Goal: Task Accomplishment & Management: Manage account settings

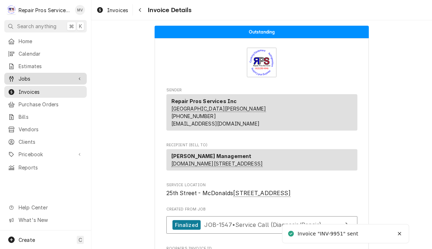
click at [40, 78] on span "Jobs" at bounding box center [46, 79] width 54 height 8
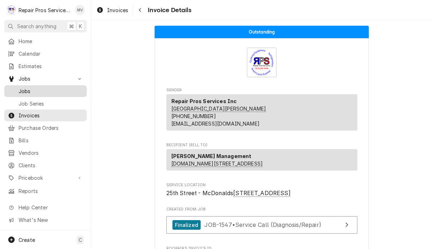
click at [48, 92] on div "Jobs" at bounding box center [46, 91] width 80 height 9
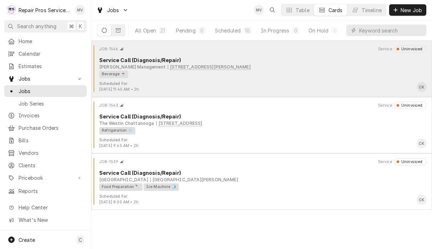
click at [300, 82] on div "Scheduled For: [DATE] 11:45 AM • 2h CK" at bounding box center [261, 86] width 335 height 11
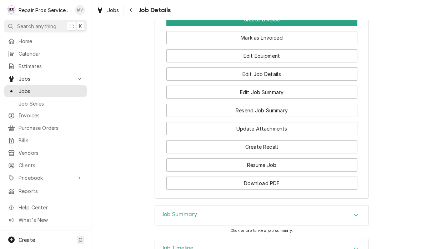
scroll to position [659, 0]
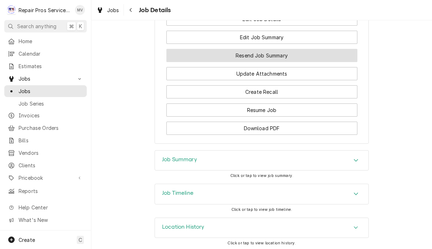
click at [299, 62] on button "Resend Job Summary" at bounding box center [261, 55] width 191 height 13
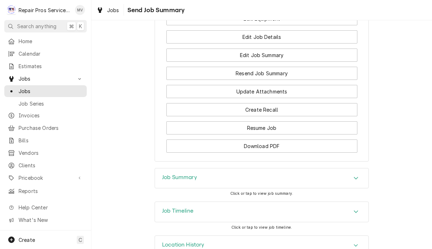
scroll to position [593, 0]
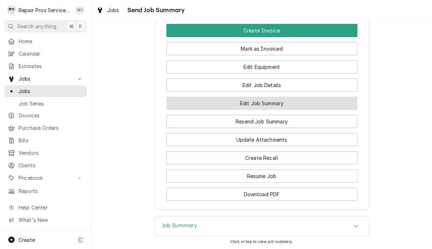
click at [284, 110] on button "Edit Job Summary" at bounding box center [261, 103] width 191 height 13
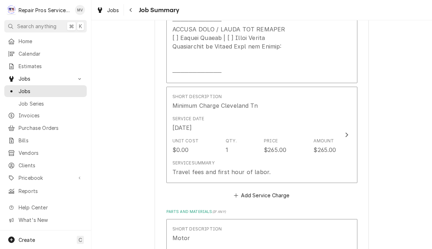
scroll to position [418, 0]
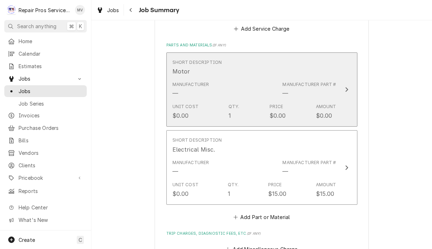
click at [345, 89] on icon "Update Line Item" at bounding box center [347, 90] width 4 height 6
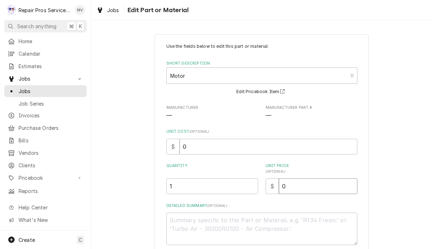
click at [312, 189] on input "0" at bounding box center [318, 187] width 79 height 16
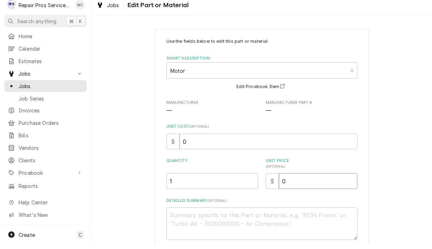
type textarea "x"
type input "1"
type textarea "x"
type input "16"
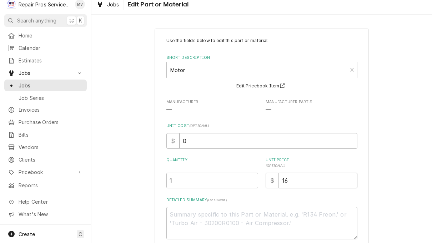
type textarea "x"
type input "168"
type textarea "x"
type input "168.0"
type textarea "x"
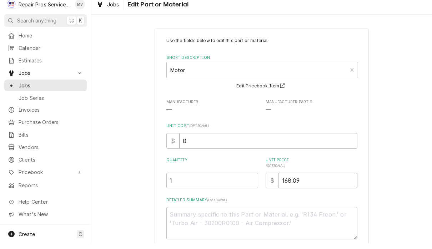
type input "168.09"
click at [210, 183] on input "1" at bounding box center [212, 187] width 92 height 16
click at [316, 180] on input "168.09" at bounding box center [318, 187] width 79 height 16
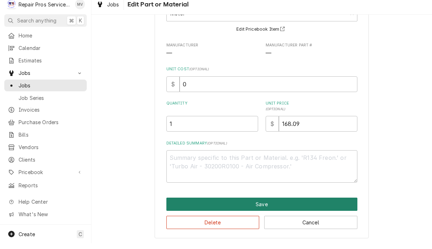
click at [277, 204] on button "Save" at bounding box center [261, 210] width 191 height 13
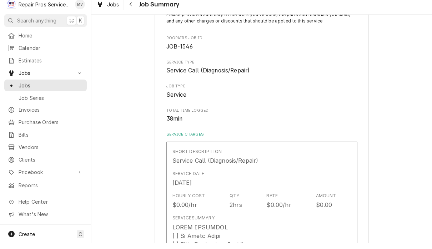
scroll to position [582, 0]
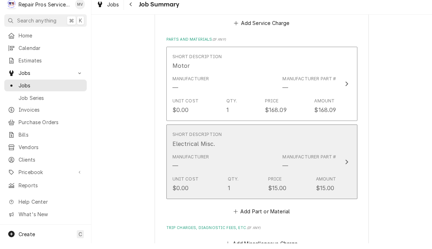
click at [342, 163] on button "Short Description Electrical Misc. Manufacturer — Manufacturer Part # — Unit Co…" at bounding box center [261, 167] width 191 height 75
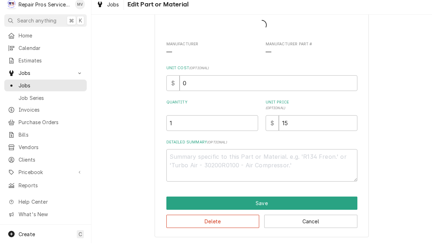
scroll to position [35, 0]
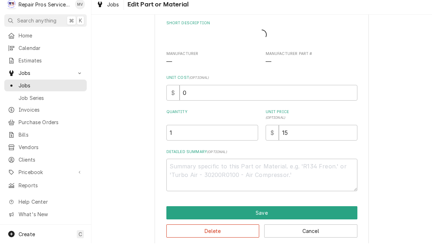
type textarea "x"
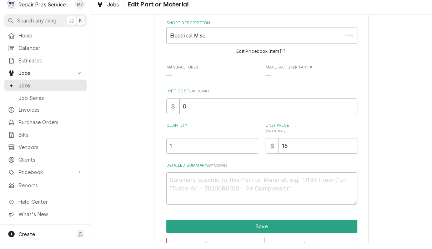
scroll to position [0, 0]
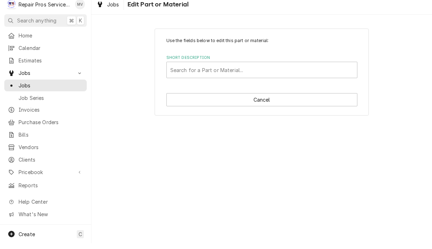
click at [336, 145] on div "Use the fields below to edit this part or material: Short Description Search fo…" at bounding box center [261, 134] width 341 height 229
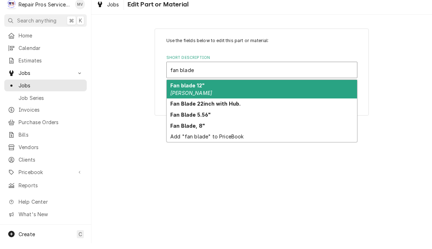
click at [196, 129] on strong "Fan Blade, 8"" at bounding box center [187, 132] width 35 height 6
type input "fan blade"
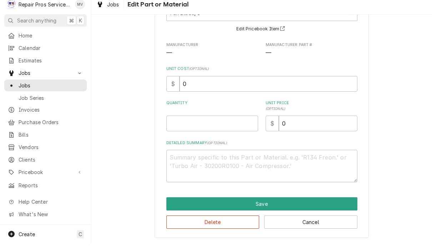
scroll to position [57, 0]
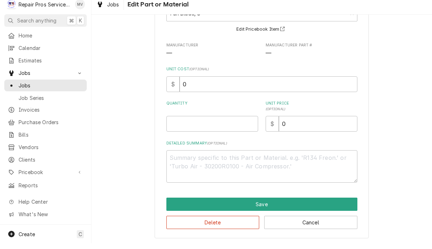
click at [184, 130] on input "Quantity" at bounding box center [212, 130] width 92 height 16
type textarea "x"
type input "1"
click at [298, 123] on input "0" at bounding box center [318, 130] width 79 height 16
type textarea "x"
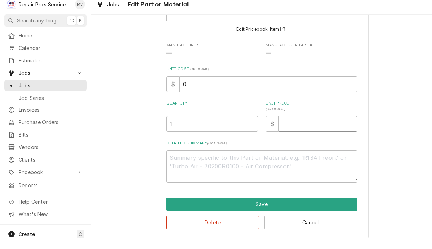
type textarea "x"
type input "3"
type textarea "x"
type input "36"
type textarea "x"
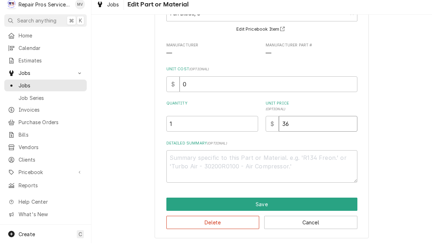
type input "36.9"
type textarea "x"
type input "36.93"
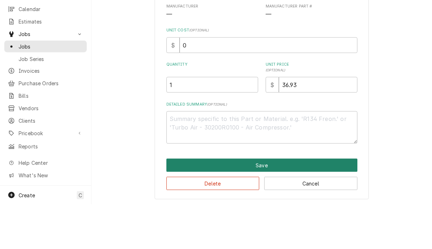
click at [285, 204] on button "Save" at bounding box center [261, 210] width 191 height 13
type textarea "x"
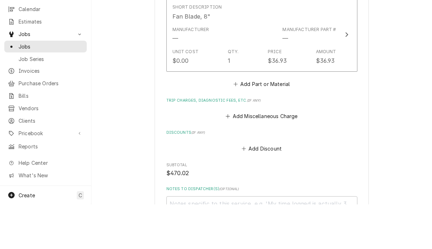
scroll to position [671, 0]
click at [275, 156] on button "Add Miscellaneous Charge" at bounding box center [262, 161] width 74 height 10
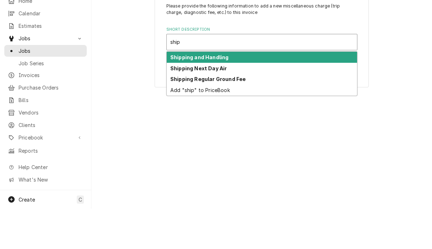
click at [239, 92] on div "Shipping and Handling" at bounding box center [262, 97] width 190 height 11
type input "ship"
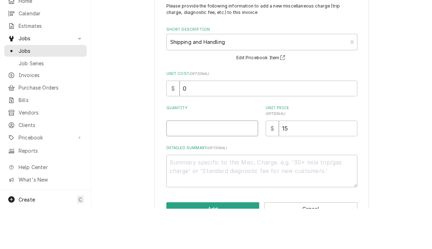
click at [223, 161] on input "Quantity" at bounding box center [212, 169] width 92 height 16
type textarea "x"
type input "1"
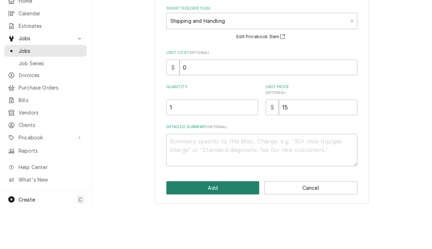
click at [233, 222] on button "Add" at bounding box center [212, 228] width 93 height 13
type textarea "x"
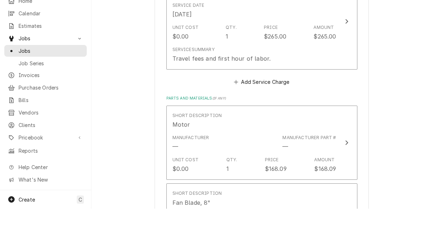
scroll to position [487, 0]
click at [272, 119] on button "Add Service Charge" at bounding box center [262, 124] width 58 height 10
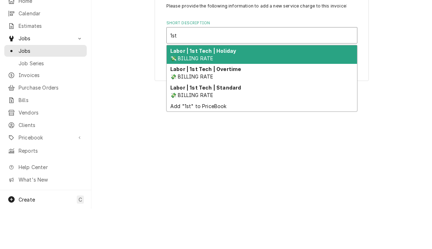
click at [211, 123] on div "Labor | 1st Tech | Standard 💸 BILLING RATE" at bounding box center [262, 132] width 190 height 19
type input "1st"
type textarea "x"
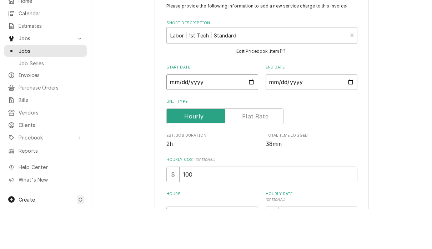
click at [207, 115] on input "Start Date" at bounding box center [212, 123] width 92 height 16
type input "2025-09-09"
type textarea "x"
click at [306, 115] on input "End Date" at bounding box center [312, 123] width 92 height 16
type input "2025-09-09"
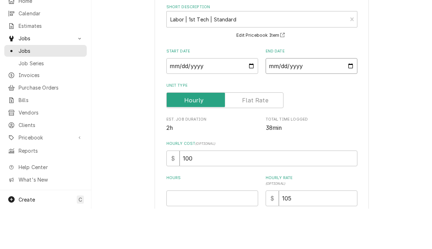
scroll to position [44, 0]
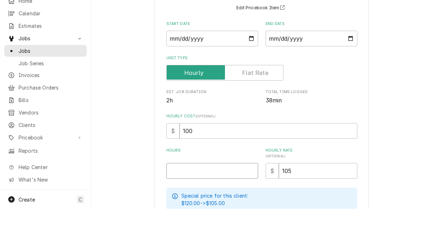
click at [214, 204] on input "Hours" at bounding box center [212, 212] width 92 height 16
type textarea "x"
type input "1"
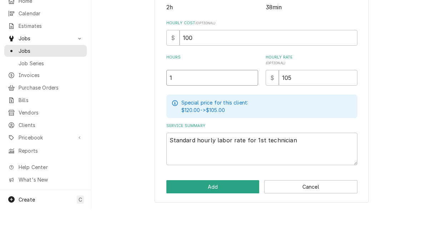
scroll to position [135, 0]
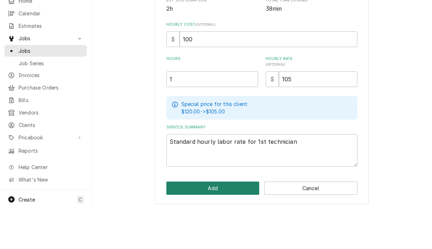
click at [214, 222] on button "Add" at bounding box center [212, 228] width 93 height 13
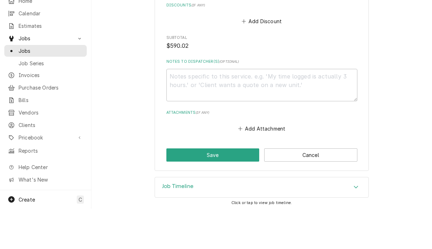
scroll to position [958, 0]
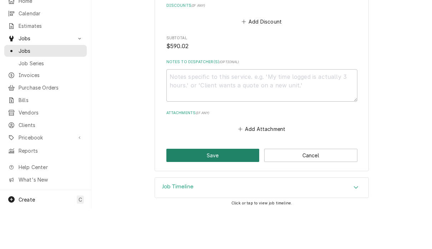
click at [234, 189] on button "Save" at bounding box center [212, 195] width 93 height 13
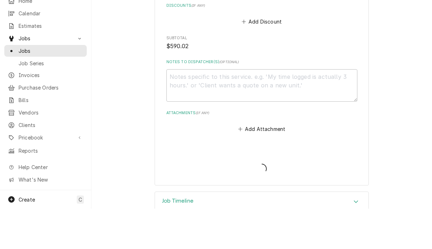
type textarea "x"
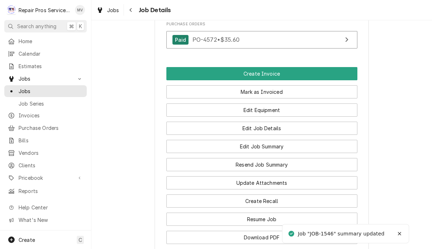
scroll to position [555, 0]
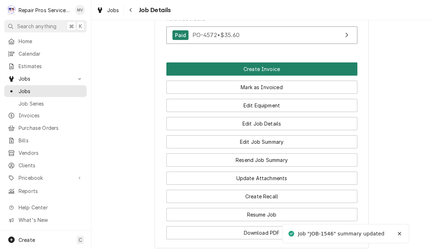
click at [321, 76] on button "Create Invoice" at bounding box center [261, 69] width 191 height 13
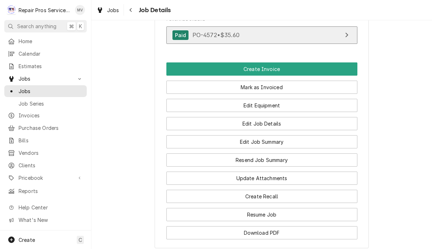
click at [310, 43] on link "Paid PO-4572 • $35.60" at bounding box center [261, 35] width 191 height 18
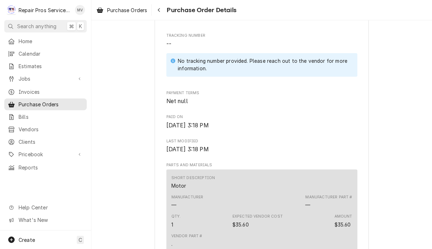
scroll to position [334, 0]
click at [51, 102] on span "Purchase Orders" at bounding box center [51, 105] width 65 height 8
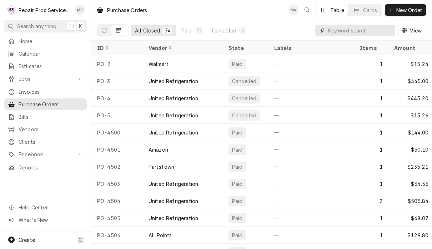
click at [355, 35] on input "Dynamic Content Wrapper" at bounding box center [360, 30] width 64 height 11
click at [344, 31] on input "Dynamic Content Wrapper" at bounding box center [360, 30] width 64 height 11
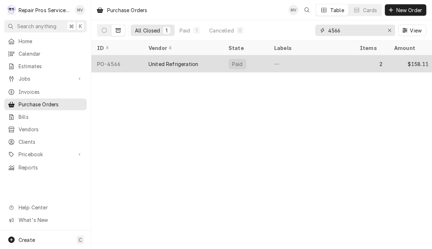
type input "4566"
click at [357, 66] on div "2" at bounding box center [371, 63] width 34 height 17
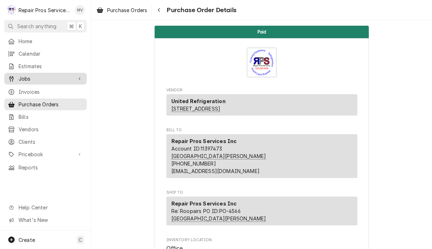
click at [35, 80] on div "Jobs" at bounding box center [46, 78] width 80 height 9
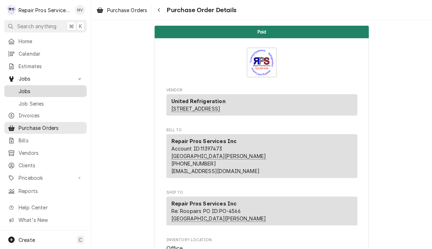
click at [25, 90] on span "Jobs" at bounding box center [51, 92] width 65 height 8
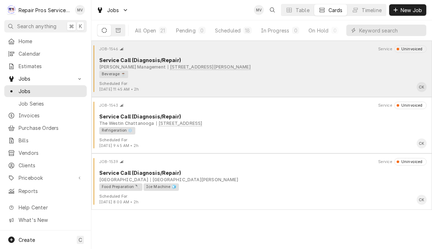
click at [336, 74] on div "Beverage ☕" at bounding box center [260, 75] width 323 height 8
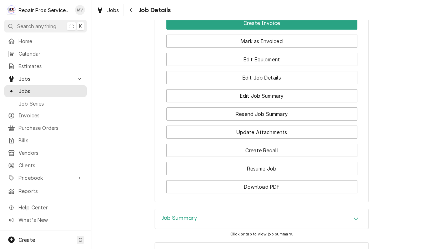
scroll to position [601, 0]
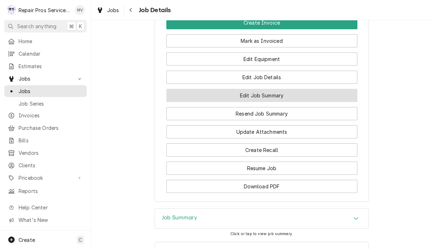
click at [294, 102] on button "Edit Job Summary" at bounding box center [261, 95] width 191 height 13
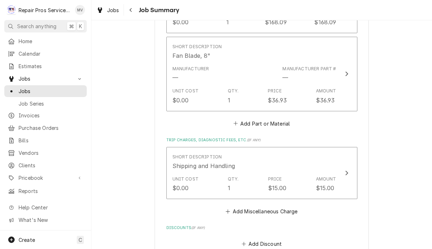
scroll to position [779, 0]
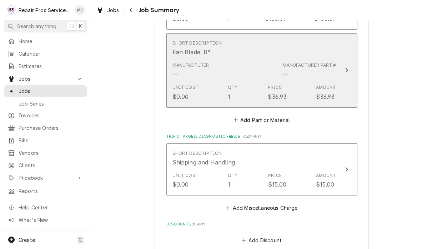
click at [346, 71] on icon "Update Line Item" at bounding box center [346, 70] width 3 height 5
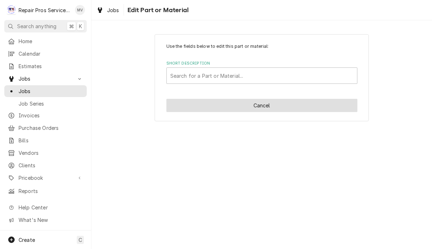
click at [289, 104] on button "Cancel" at bounding box center [261, 105] width 191 height 13
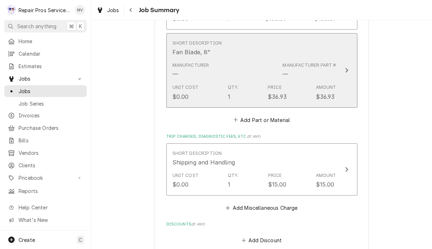
click at [350, 64] on button "Short Description Fan Blade, 8" Manufacturer — Manufacturer Part # — Unit Cost …" at bounding box center [261, 70] width 191 height 75
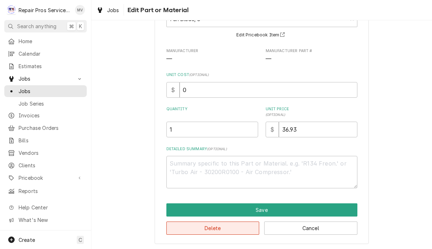
click at [242, 229] on button "Delete" at bounding box center [212, 228] width 93 height 13
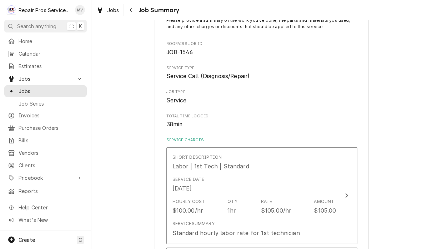
scroll to position [779, 0]
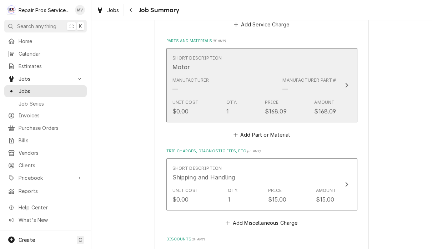
click at [347, 85] on icon "Update Line Item" at bounding box center [346, 85] width 3 height 5
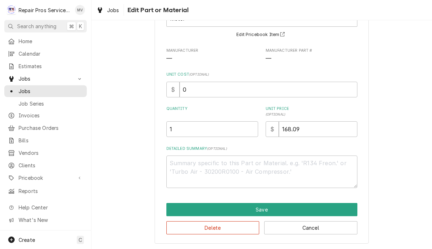
scroll to position [57, 0]
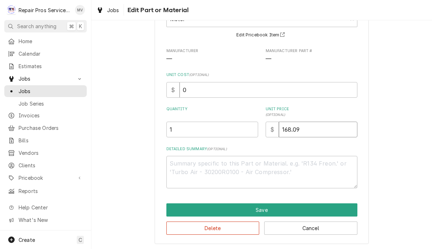
click at [312, 125] on input "168.09" at bounding box center [318, 130] width 79 height 16
type textarea "x"
type input "168.0"
type textarea "x"
type input "168"
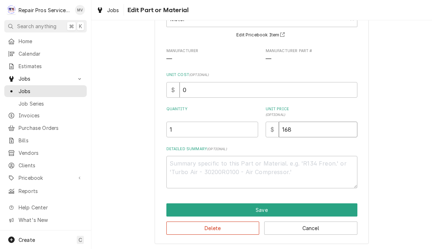
type textarea "x"
type input "16"
type textarea "x"
type input "1"
type textarea "x"
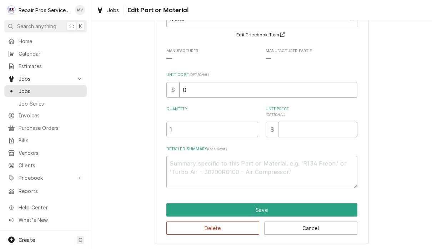
type textarea "x"
type input "7"
type textarea "x"
type input "75"
type textarea "x"
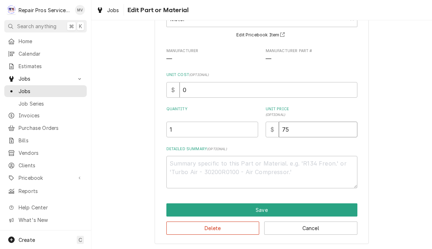
type input "75.0"
type textarea "x"
type input "75.00"
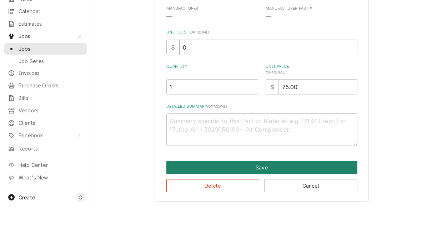
click at [314, 204] on button "Save" at bounding box center [261, 210] width 191 height 13
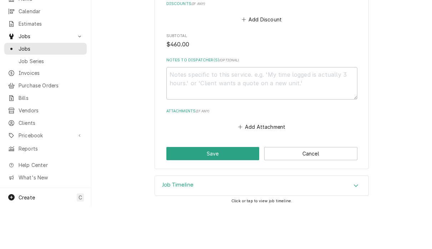
scroll to position [880, 0]
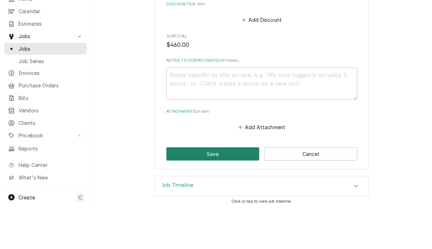
click at [220, 190] on button "Save" at bounding box center [212, 196] width 93 height 13
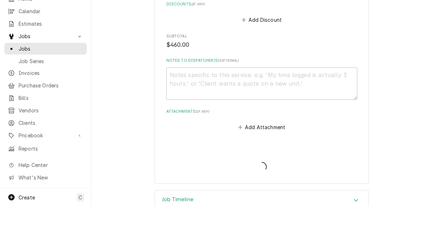
type textarea "x"
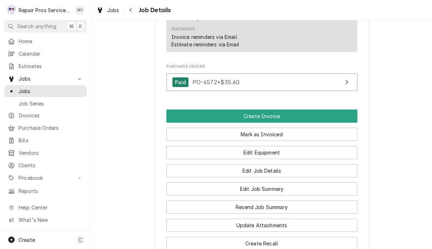
scroll to position [499, 0]
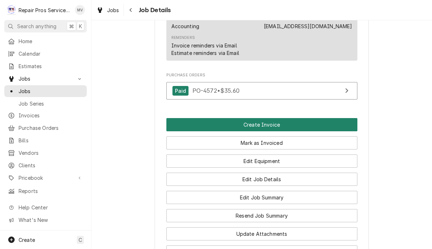
click at [285, 131] on button "Create Invoice" at bounding box center [261, 124] width 191 height 13
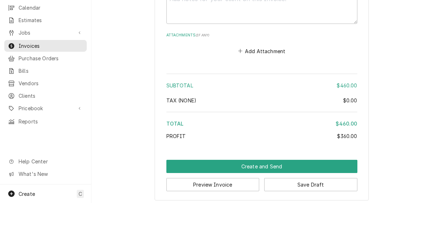
scroll to position [0, 0]
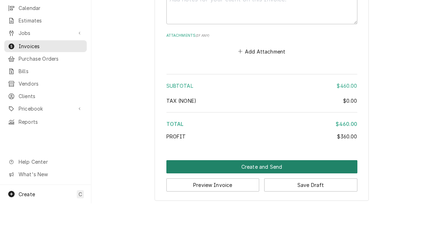
click at [278, 206] on button "Create and Send" at bounding box center [261, 212] width 191 height 13
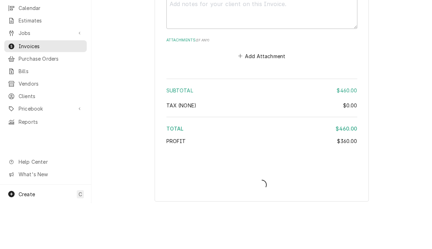
type textarea "x"
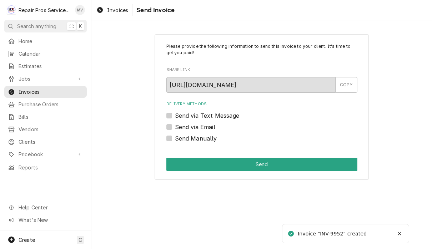
click at [207, 139] on label "Send Manually" at bounding box center [196, 138] width 42 height 9
click at [207, 139] on input "Send Manually" at bounding box center [270, 142] width 191 height 16
checkbox input "true"
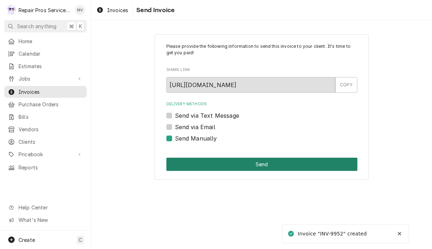
click at [275, 165] on button "Send" at bounding box center [261, 164] width 191 height 13
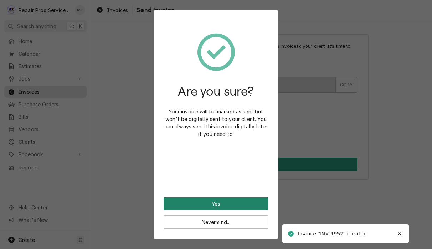
click at [247, 205] on button "Yes" at bounding box center [216, 204] width 105 height 13
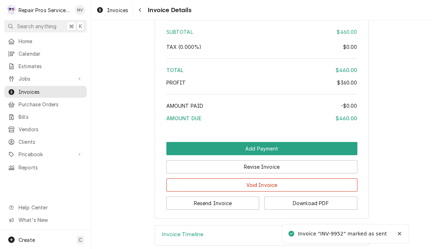
scroll to position [1298, 0]
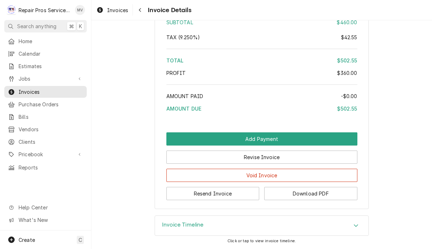
scroll to position [1324, 0]
click at [234, 194] on button "Resend Invoice" at bounding box center [212, 193] width 93 height 13
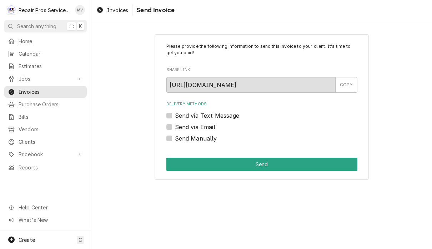
click at [208, 128] on label "Send via Email" at bounding box center [195, 127] width 40 height 9
click at [208, 128] on input "Send via Email" at bounding box center [270, 131] width 191 height 16
checkbox input "true"
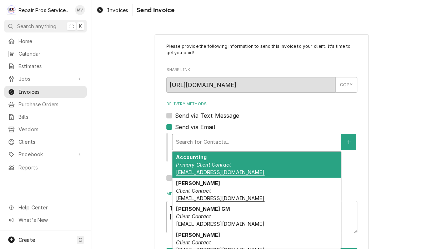
click at [270, 169] on div "Accounting Primary Client Contact [EMAIL_ADDRESS][DOMAIN_NAME]" at bounding box center [257, 165] width 169 height 26
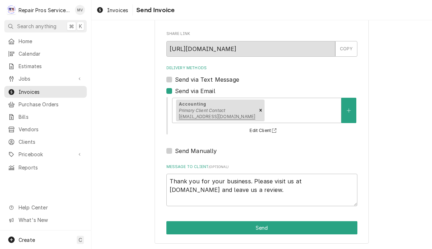
scroll to position [35, 0]
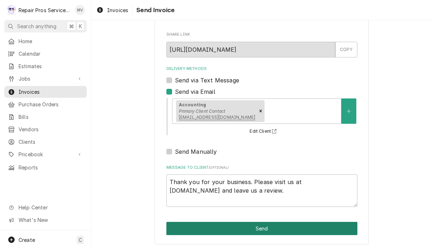
click at [312, 229] on button "Send" at bounding box center [261, 228] width 191 height 13
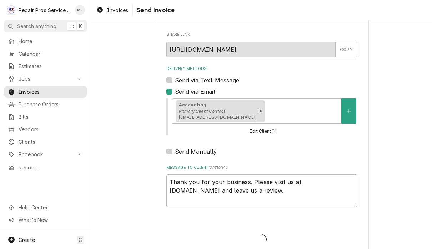
type textarea "x"
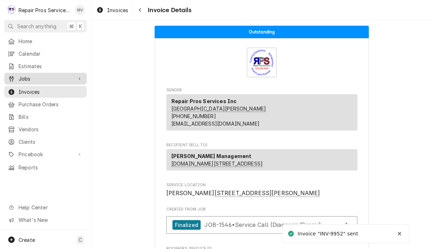
click at [29, 78] on span "Jobs" at bounding box center [46, 79] width 54 height 8
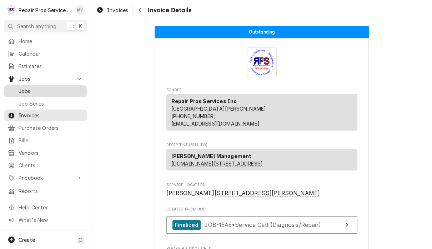
click at [25, 93] on link "Jobs" at bounding box center [45, 91] width 83 height 12
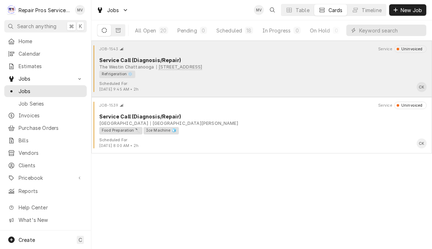
click at [332, 71] on div "Refrigeration ❄️" at bounding box center [260, 75] width 323 height 8
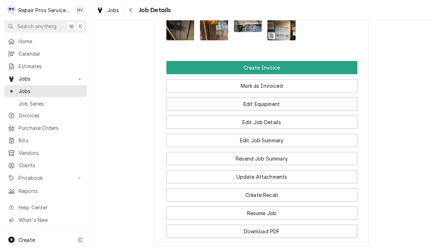
scroll to position [551, 0]
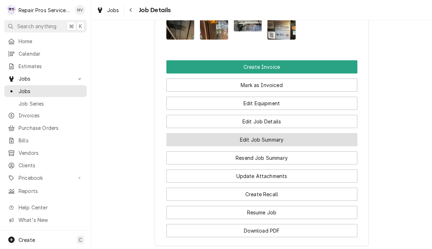
click at [298, 133] on button "Edit Job Summary" at bounding box center [261, 139] width 191 height 13
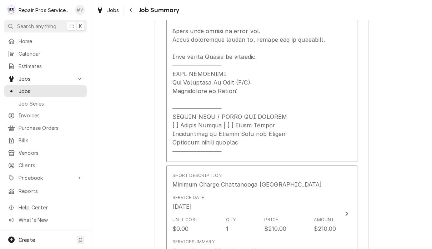
scroll to position [373, 0]
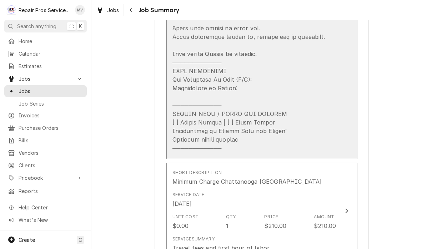
click at [188, 138] on div "Update Line Item" at bounding box center [249, 32] width 153 height 240
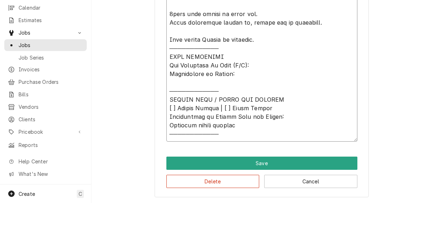
scroll to position [0, 0]
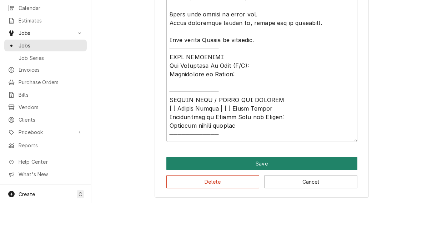
click at [266, 203] on button "Save" at bounding box center [261, 209] width 191 height 13
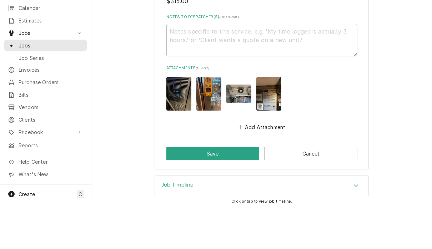
scroll to position [790, 0]
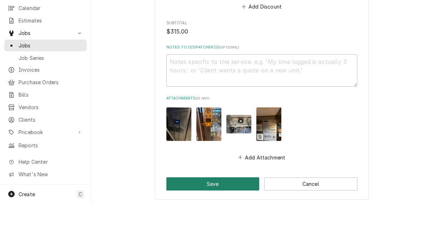
click at [206, 223] on button "Save" at bounding box center [212, 229] width 93 height 13
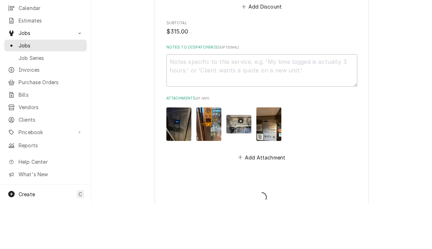
type textarea "x"
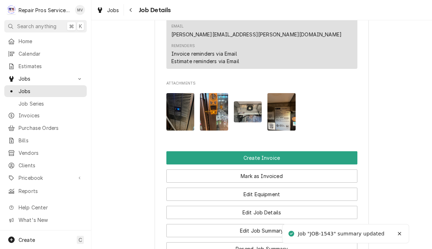
scroll to position [460, 0]
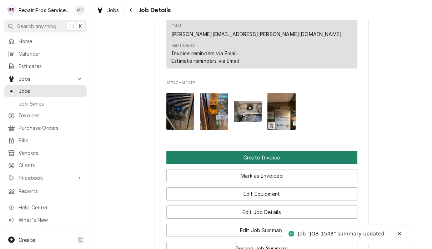
click at [287, 151] on button "Create Invoice" at bounding box center [261, 157] width 191 height 13
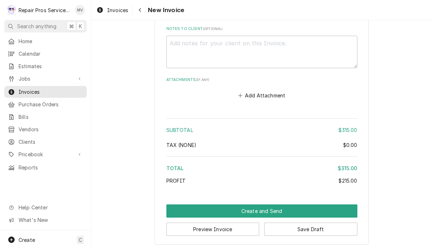
scroll to position [1181, 0]
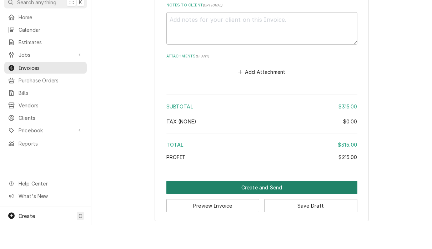
click at [312, 205] on button "Create and Send" at bounding box center [261, 211] width 191 height 13
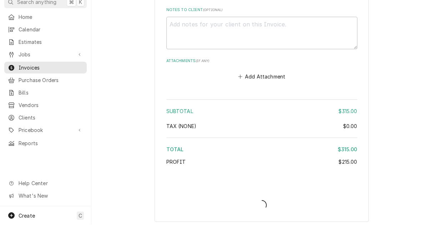
type textarea "x"
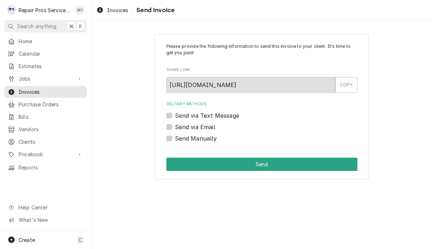
click at [201, 140] on label "Send Manually" at bounding box center [196, 138] width 42 height 9
click at [201, 140] on input "Send Manually" at bounding box center [270, 142] width 191 height 16
checkbox input "true"
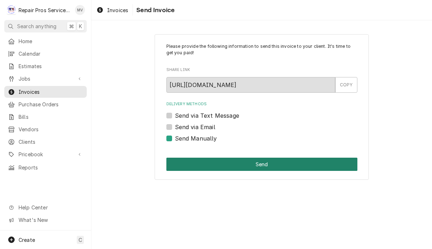
click at [264, 161] on button "Send" at bounding box center [261, 164] width 191 height 13
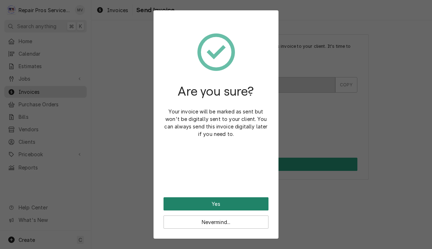
click at [235, 208] on button "Yes" at bounding box center [216, 204] width 105 height 13
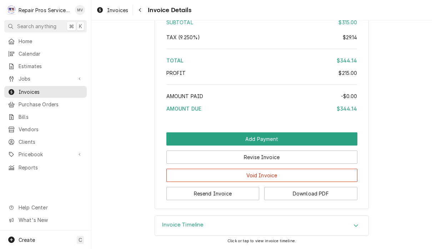
scroll to position [1206, 0]
click at [219, 197] on button "Resend Invoice" at bounding box center [212, 193] width 93 height 13
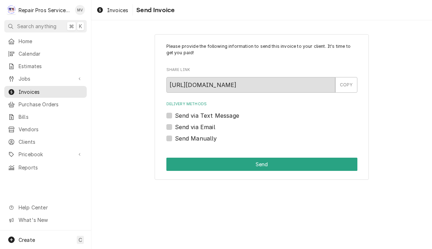
click at [207, 127] on label "Send via Email" at bounding box center [195, 127] width 40 height 9
click at [207, 127] on input "Send via Email" at bounding box center [270, 131] width 191 height 16
checkbox input "true"
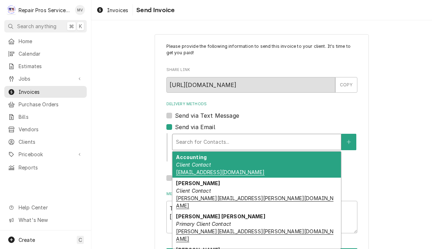
click at [272, 171] on div "Accounting Client Contact [EMAIL_ADDRESS][DOMAIN_NAME]" at bounding box center [257, 165] width 169 height 26
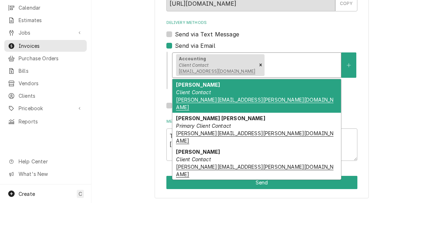
scroll to position [0, 0]
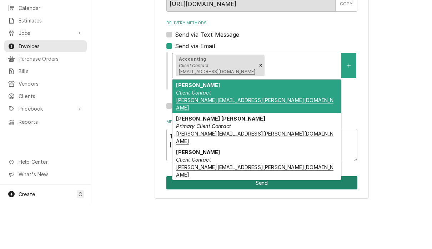
click at [270, 222] on button "Send" at bounding box center [261, 228] width 191 height 13
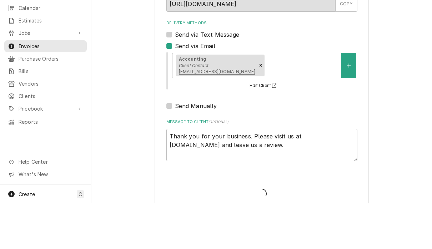
type textarea "x"
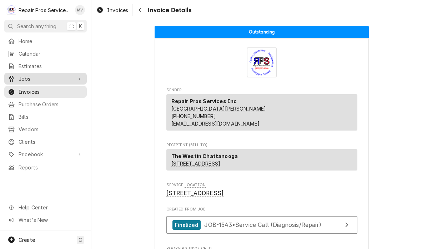
click at [36, 79] on span "Jobs" at bounding box center [46, 79] width 54 height 8
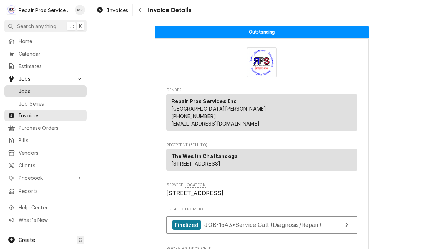
click at [30, 92] on span "Jobs" at bounding box center [51, 92] width 65 height 8
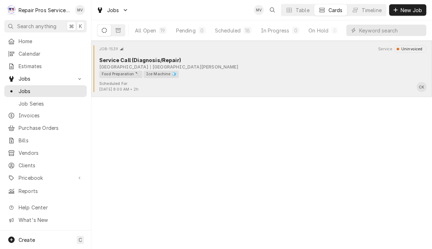
click at [303, 76] on div "Food Preparation 🔪 Ice Machine 🧊" at bounding box center [260, 75] width 323 height 8
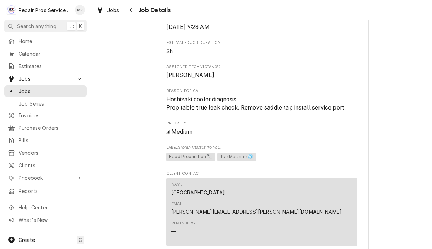
scroll to position [418, 0]
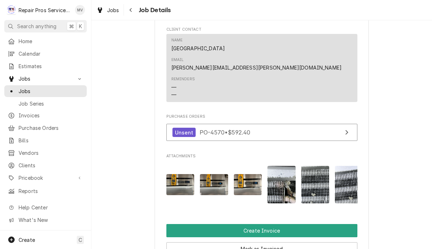
click at [347, 179] on img "Attachments" at bounding box center [349, 185] width 28 height 38
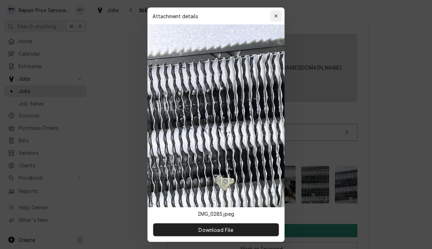
click at [270, 14] on button "button" at bounding box center [275, 15] width 11 height 11
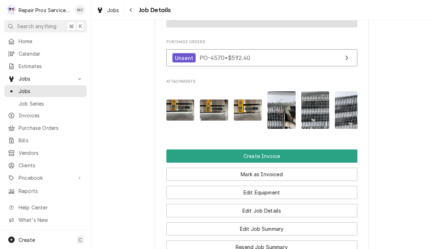
scroll to position [503, 0]
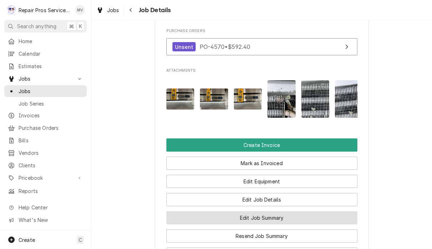
click at [298, 211] on button "Edit Job Summary" at bounding box center [261, 217] width 191 height 13
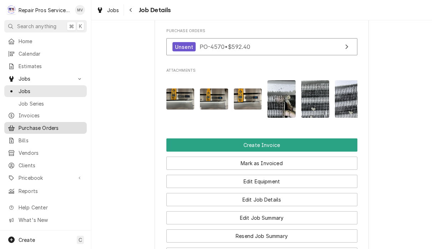
click at [55, 129] on link "Purchase Orders" at bounding box center [45, 128] width 83 height 12
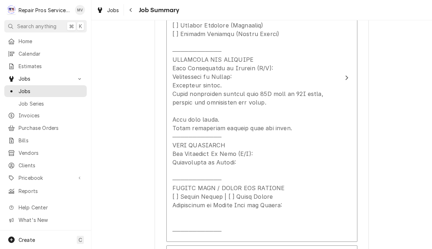
scroll to position [290, 0]
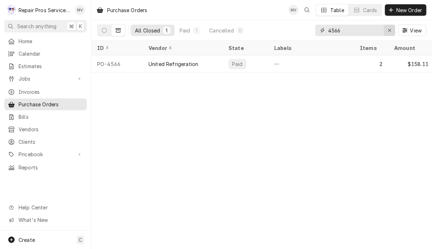
click at [389, 34] on div "Erase input" at bounding box center [389, 30] width 7 height 7
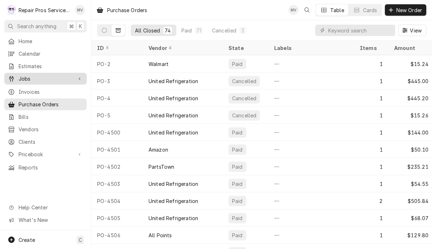
click at [40, 77] on span "Jobs" at bounding box center [46, 79] width 54 height 8
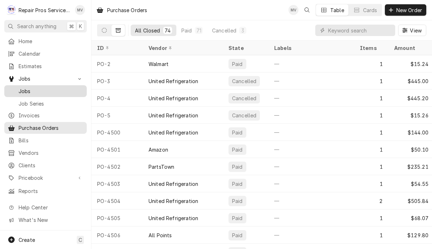
click at [49, 89] on span "Jobs" at bounding box center [51, 92] width 65 height 8
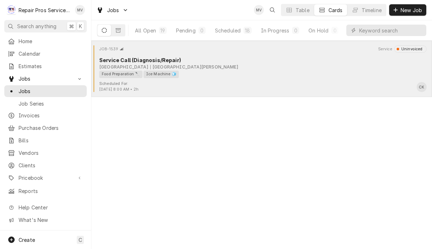
click at [313, 74] on div "Food Preparation 🔪 Ice Machine 🧊" at bounding box center [260, 75] width 323 height 8
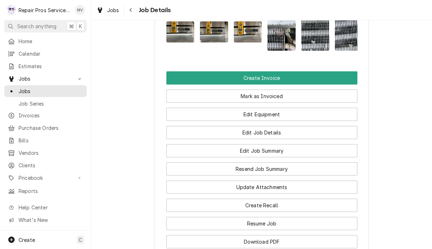
scroll to position [571, 0]
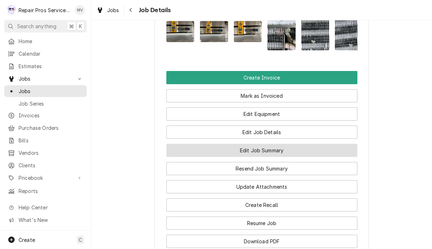
click at [290, 144] on button "Edit Job Summary" at bounding box center [261, 150] width 191 height 13
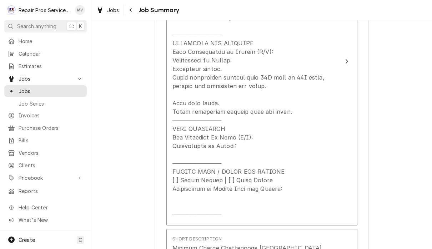
scroll to position [296, 0]
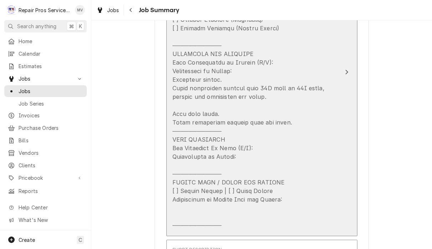
click at [197, 93] on div "Update Line Item" at bounding box center [255, 110] width 164 height 240
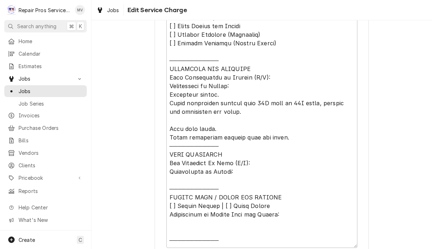
scroll to position [282, 0]
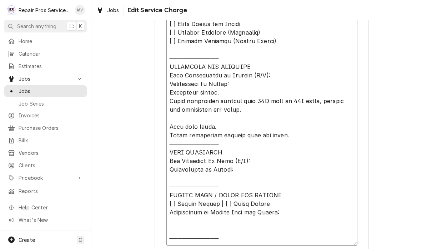
click at [321, 148] on textarea "Service Summary" at bounding box center [261, 122] width 191 height 247
click at [309, 151] on textarea "Service Summary" at bounding box center [261, 122] width 191 height 247
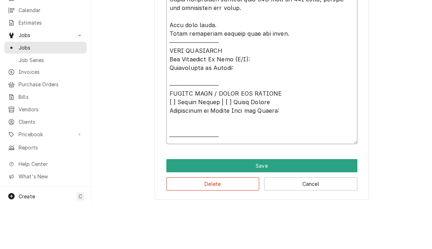
scroll to position [0, 0]
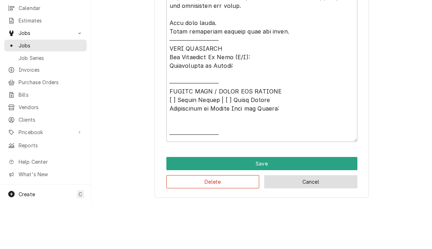
click at [330, 221] on button "Cancel" at bounding box center [310, 227] width 93 height 13
type textarea "x"
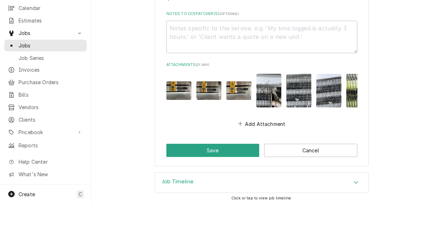
scroll to position [823, 0]
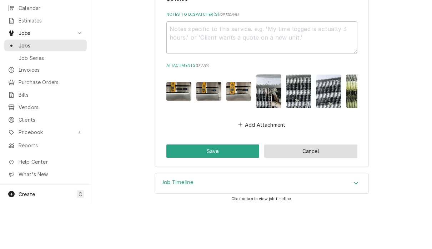
click at [321, 190] on button "Cancel" at bounding box center [310, 196] width 93 height 13
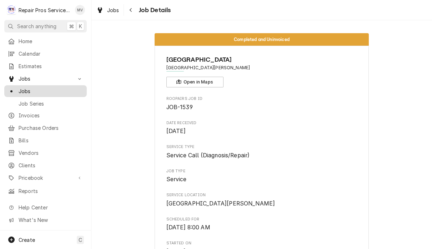
click at [58, 90] on span "Jobs" at bounding box center [51, 92] width 65 height 8
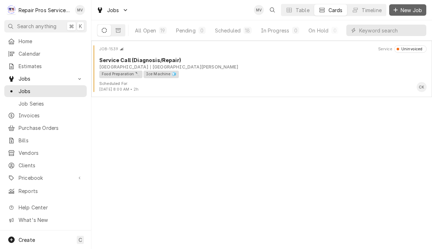
click at [410, 12] on span "New Job" at bounding box center [411, 10] width 24 height 8
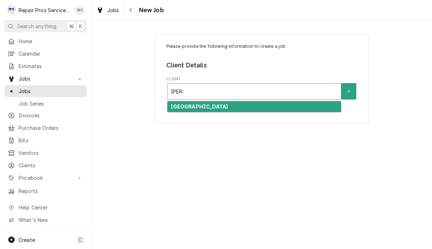
click at [273, 105] on div "[GEOGRAPHIC_DATA]" at bounding box center [255, 106] width 174 height 11
type input "marr"
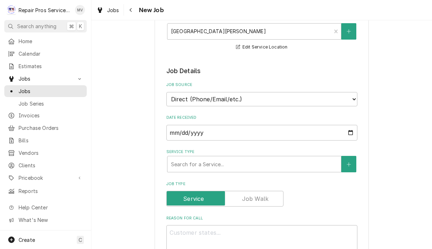
scroll to position [106, 0]
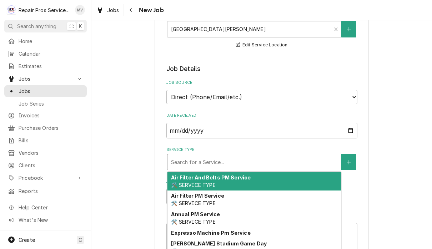
type textarea "x"
type input "d"
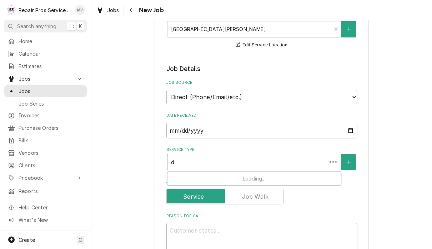
type textarea "x"
type input "di"
type textarea "x"
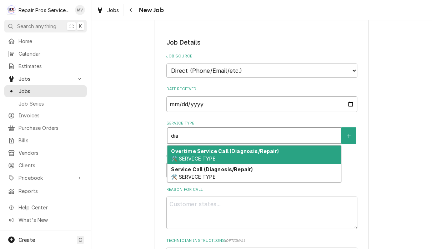
scroll to position [170, 0]
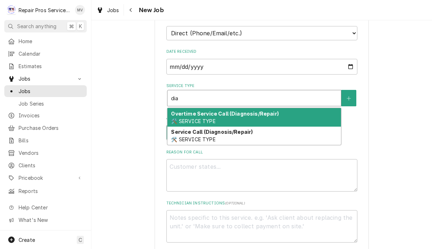
click at [309, 138] on div "Service Call (Diagnosis/Repair) 🛠️ SERVICE TYPE" at bounding box center [255, 136] width 174 height 19
type input "dia"
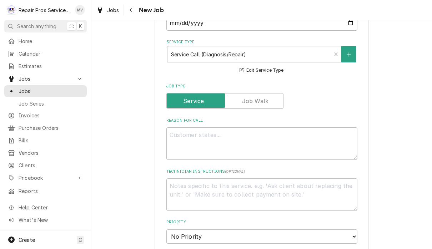
scroll to position [222, 0]
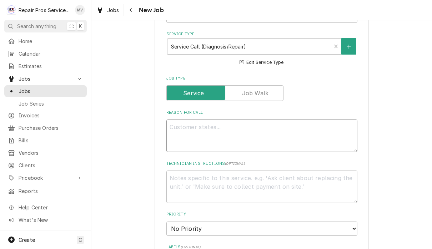
click at [247, 130] on textarea "Reason For Call" at bounding box center [261, 136] width 191 height 33
type textarea "x"
type textarea "R"
type textarea "x"
type textarea "Re"
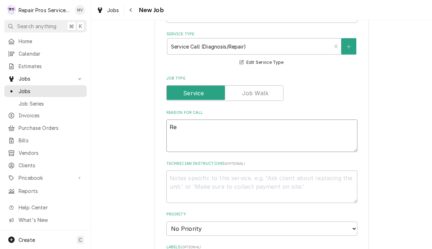
type textarea "x"
type textarea "Rep"
type textarea "x"
type textarea "Repa"
type textarea "x"
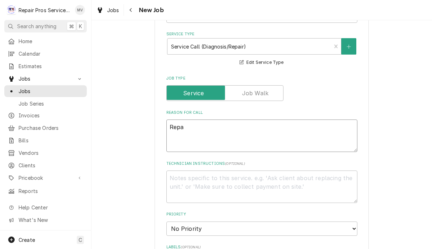
type textarea "Repal"
type textarea "x"
type textarea "Repa"
type textarea "x"
type textarea "Rep"
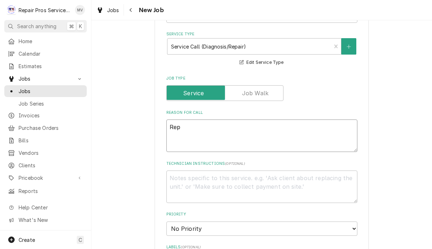
type textarea "x"
type textarea "Repl"
type textarea "x"
type textarea "Repla"
type textarea "x"
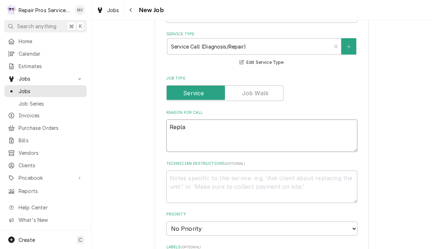
type textarea "Replac"
type textarea "x"
type textarea "Replace"
type textarea "x"
type textarea "Replace"
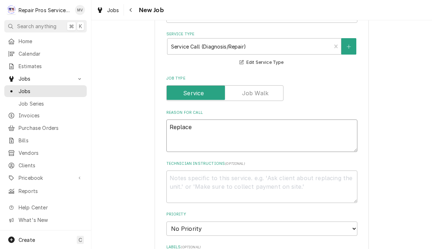
type textarea "x"
type textarea "Replace e"
type textarea "x"
type textarea "Replace ev"
type textarea "x"
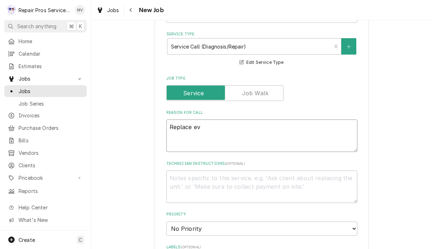
type textarea "Replace eva"
type textarea "x"
type textarea "Replace evap"
type textarea "x"
type textarea "Replace evapo"
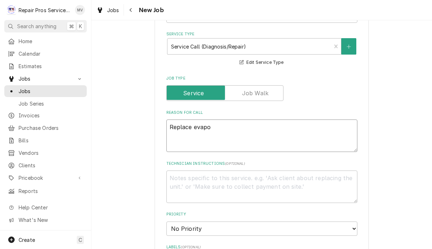
type textarea "x"
type textarea "Replace evapor"
type textarea "x"
type textarea "Replace evapora"
type textarea "x"
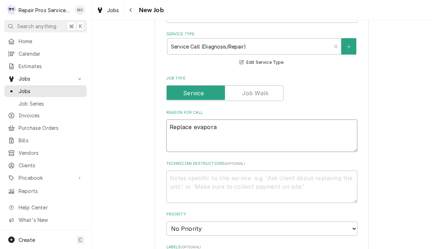
type textarea "Replace evaporat"
type textarea "x"
type textarea "Replace evaporato"
type textarea "x"
type textarea "Replace evaporator"
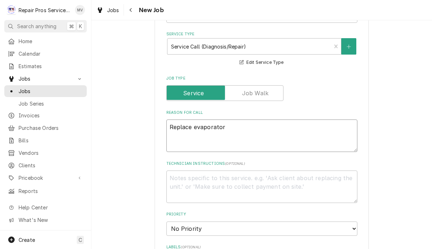
type textarea "x"
type textarea "Replace evaporator"
type textarea "x"
type textarea "Replace evaporator c"
type textarea "x"
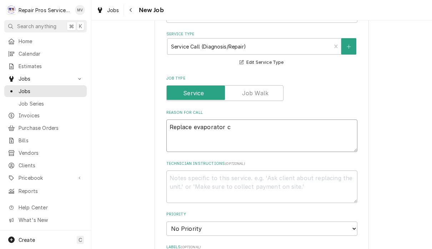
type textarea "Replace evaporator co"
type textarea "x"
type textarea "Replace evaporator coi"
type textarea "x"
type textarea "Replace evaporator coil"
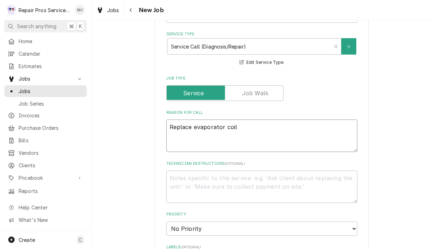
type textarea "x"
type textarea "Replace evaporator coil"
type textarea "x"
type textarea "Replace evaporator coil a"
type textarea "x"
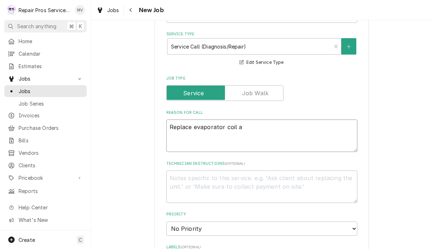
type textarea "Replace evaporator coil an"
type textarea "x"
type textarea "Replace evaporator coil and"
type textarea "x"
type textarea "Replace evaporator coil and"
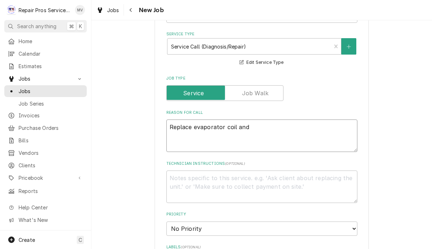
type textarea "x"
type textarea "Replace evaporator coil and fi"
type textarea "x"
type textarea "Replace evaporator coil and fil"
type textarea "x"
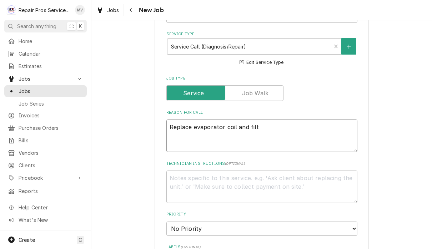
type textarea "Replace evaporator coil and filte"
type textarea "x"
type textarea "Replace evaporator coil and filter"
type textarea "x"
type textarea "Replace evaporator coil and filter d"
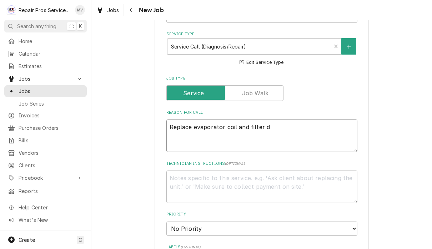
type textarea "x"
type textarea "Replace evaporator coil and filter dri"
type textarea "x"
type textarea "Replace evaporator coil and filter drie"
type textarea "x"
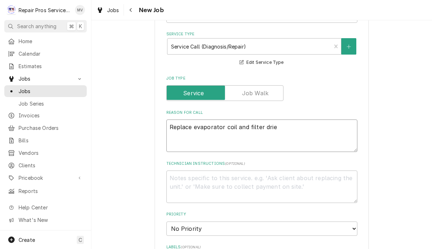
type textarea "Replace evaporator coil and filter drier"
type textarea "x"
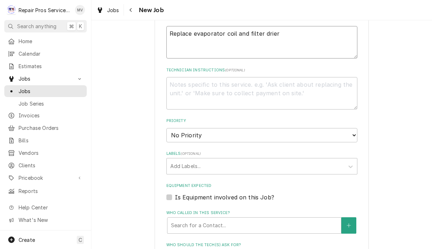
scroll to position [322, 0]
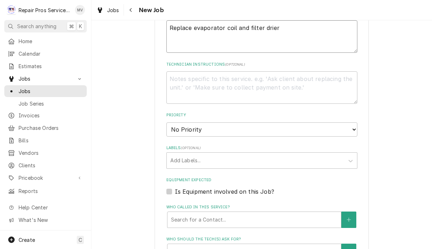
type textarea "Replace evaporator coil and filter drier"
click at [336, 125] on select "No Priority Urgent High Medium Low" at bounding box center [261, 130] width 191 height 14
select select "3"
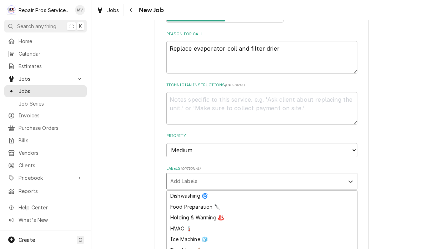
scroll to position [296, 0]
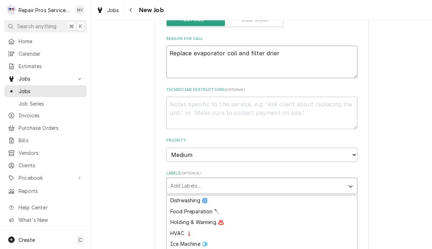
click at [303, 52] on textarea "Replace evaporator coil and filter drier" at bounding box center [261, 62] width 191 height 33
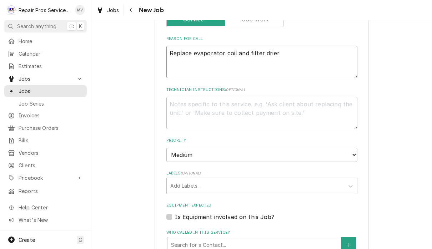
type textarea "x"
type textarea "Replace evaporator coil and filter drier"
type textarea "x"
type textarea "Replace evaporator coil and filter drier o"
type textarea "x"
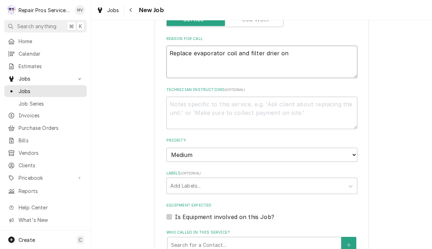
type textarea "Replace evaporator coil and filter drier on"
type textarea "x"
type textarea "Replace evaporator coil and filter drier on"
type textarea "x"
type textarea "Replace evaporator coil and filter drier ono"
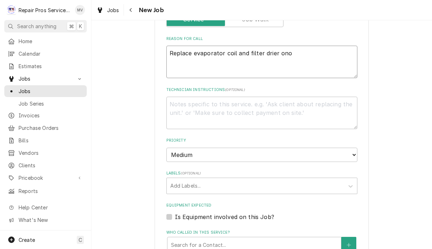
type textarea "x"
type textarea "Replace evaporator coil and filter drier on"
type textarea "x"
type textarea "Replace evaporator coil and filter drier on"
type textarea "x"
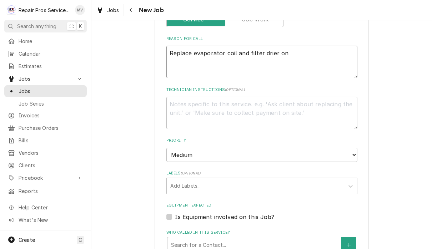
type textarea "Replace evaporator coil and filter drier on H"
type textarea "x"
type textarea "Replace evaporator coil and filter drier on Ho"
type textarea "x"
type textarea "Replace evaporator coil and filter drier on Hos"
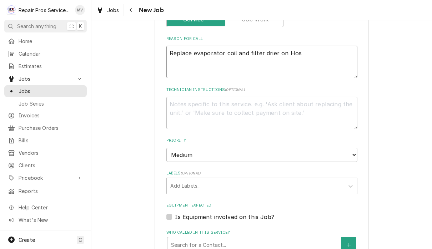
type textarea "x"
type textarea "Replace evaporator coil and filter drier on Hosh"
type textarea "x"
type textarea "Replace evaporator coil and filter drier on Hoshi"
type textarea "x"
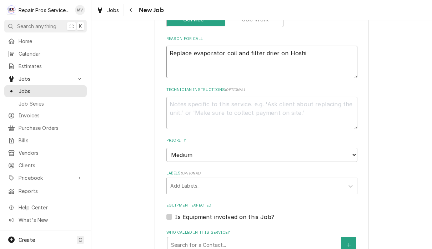
type textarea "Replace evaporator coil and filter drier on Hoshiz"
type textarea "x"
type textarea "Replace evaporator coil and filter drier on Hoshiza"
type textarea "x"
type textarea "Replace evaporator coil and filter drier on Hoshizai"
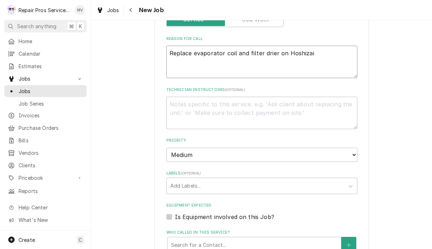
type textarea "x"
type textarea "Replace evaporator coil and filter drier on Hoshizaik"
type textarea "x"
type textarea "Replace evaporator coil and filter drier on Hoshizai"
type textarea "x"
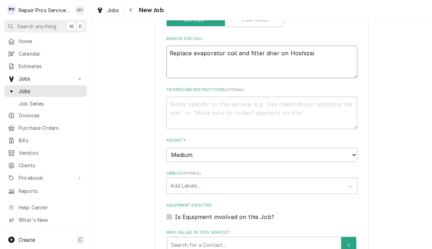
type textarea "Replace evaporator coil and filter drier on Hoshiza"
type textarea "x"
type textarea "Replace evaporator coil and filter drier on Hoshizak"
type textarea "x"
type textarea "Replace evaporator coil and filter drier on Hoshizaki"
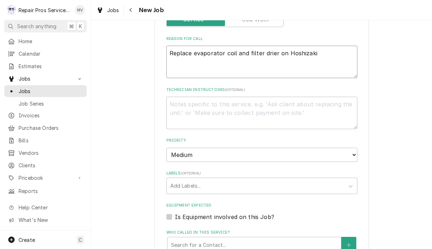
type textarea "x"
type textarea "Replace evaporator coil and filter drier on Hoshizaki"
type textarea "x"
type textarea "Replace evaporator coil and filter drier on Hoshizaki co"
type textarea "x"
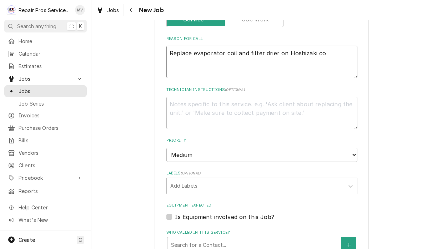
type textarea "Replace evaporator coil and filter drier on Hoshizaki coo"
type textarea "x"
type textarea "Replace evaporator coil and filter drier on Hoshizaki cool"
type textarea "x"
type textarea "Replace evaporator coil and filter drier on Hoshizaki coole"
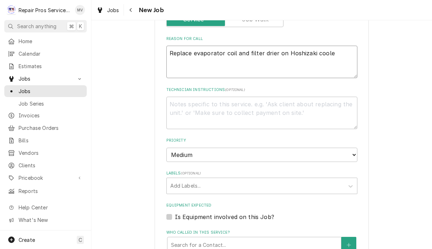
type textarea "x"
type textarea "Replace evaporator coil and filter drier on Hoshizaki cooler"
type textarea "x"
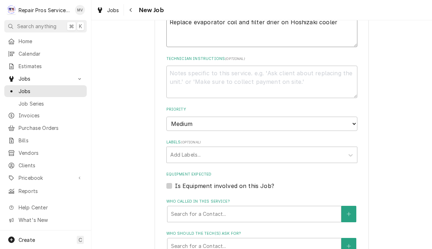
scroll to position [333, 0]
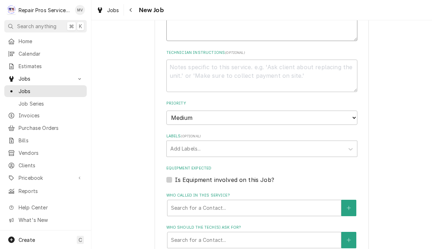
type textarea "Replace evaporator coil and filter drier on Hoshizaki cooler"
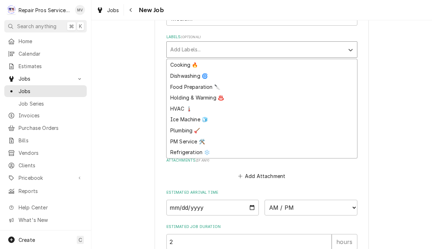
scroll to position [22, 0]
click at [193, 147] on div "Refrigeration ❄️" at bounding box center [262, 152] width 190 height 11
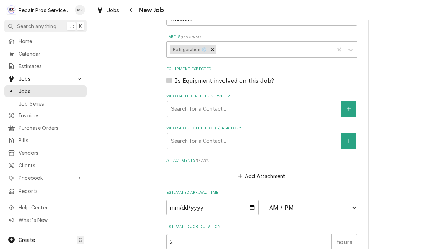
type textarea "x"
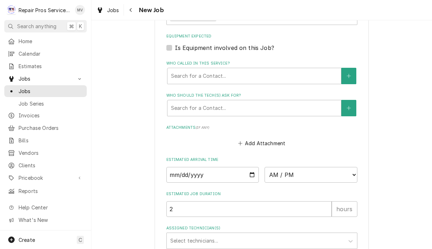
scroll to position [514, 0]
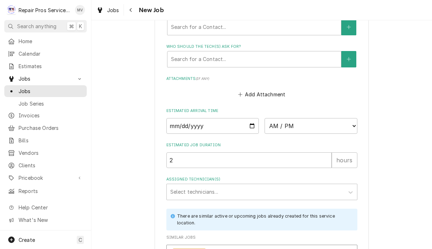
click at [186, 119] on input "Date" at bounding box center [212, 126] width 93 height 16
type input "2025-09-09"
type textarea "x"
type input "2025-09-12"
type textarea "x"
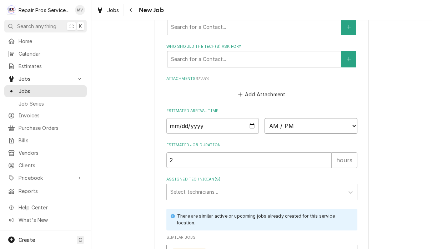
click at [273, 121] on select "AM / PM 6:00 AM 6:15 AM 6:30 AM 6:45 AM 7:00 AM 7:15 AM 7:30 AM 7:45 AM 8:00 AM…" at bounding box center [311, 126] width 93 height 16
select select "08:30:00"
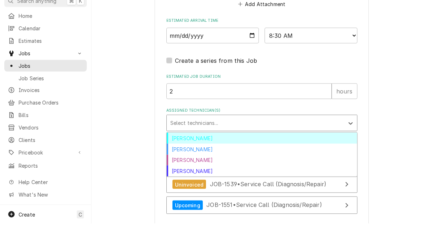
scroll to position [592, 0]
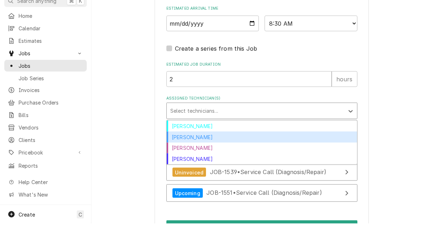
click at [188, 157] on div "Caleb Kvale" at bounding box center [262, 162] width 190 height 11
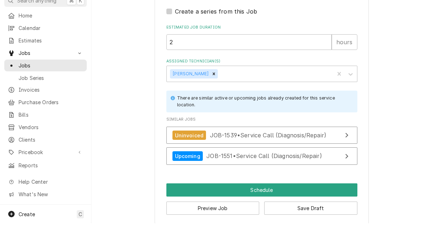
scroll to position [0, 0]
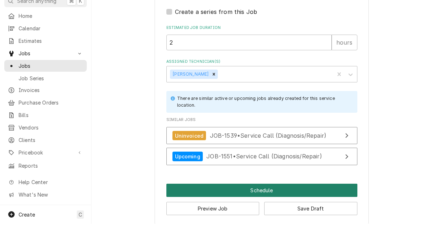
click at [272, 209] on button "Schedule" at bounding box center [261, 215] width 191 height 13
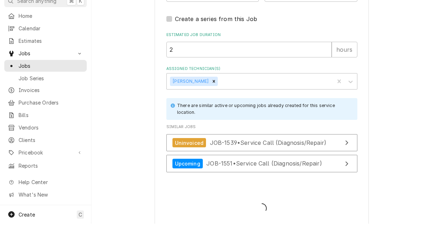
type textarea "x"
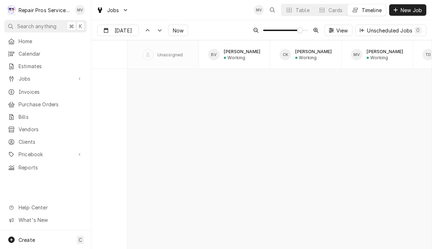
scroll to position [4855, 0]
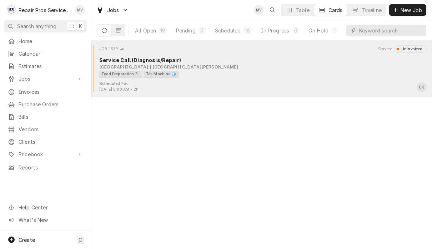
click at [300, 76] on div "Food Preparation 🔪 Ice Machine 🧊" at bounding box center [260, 75] width 323 height 8
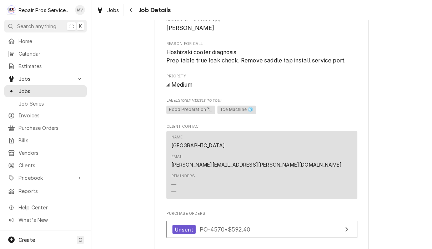
scroll to position [321, 0]
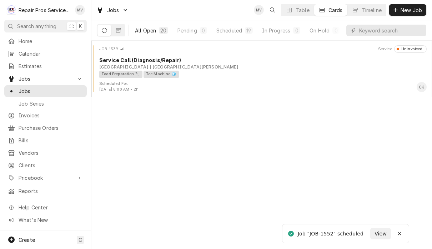
click at [149, 30] on div "All Open" at bounding box center [145, 31] width 21 height 8
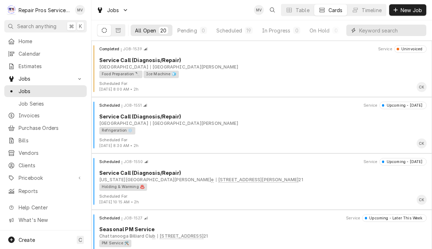
click at [393, 31] on input "Dynamic Content Wrapper" at bounding box center [391, 30] width 64 height 11
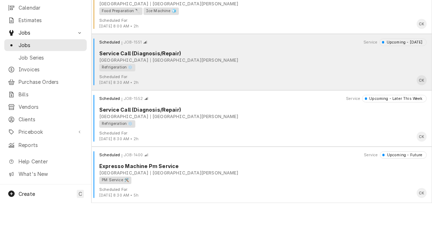
scroll to position [0, 0]
type input "Marrio"
click at [323, 110] on div "Refrigeration ❄️" at bounding box center [260, 114] width 323 height 8
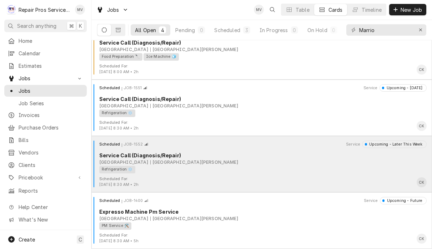
click at [302, 172] on div "Refrigeration ❄️" at bounding box center [260, 170] width 323 height 8
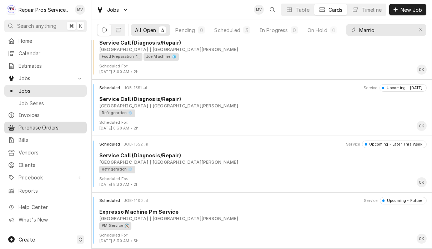
click at [58, 125] on span "Purchase Orders" at bounding box center [51, 128] width 65 height 8
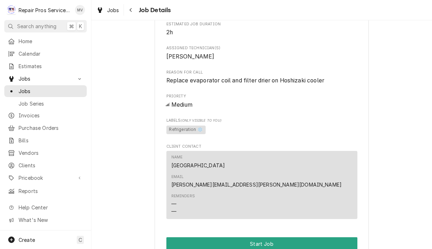
scroll to position [264, 0]
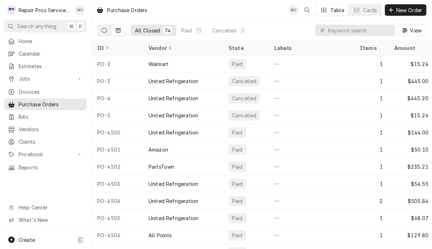
click at [106, 31] on icon "Dynamic Content Wrapper" at bounding box center [104, 30] width 5 height 5
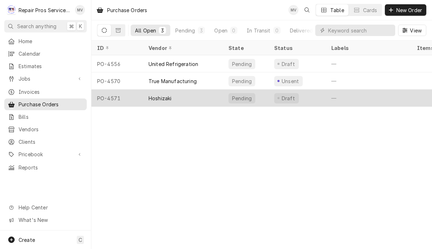
click at [193, 100] on div "Hoshizaki" at bounding box center [183, 98] width 80 height 17
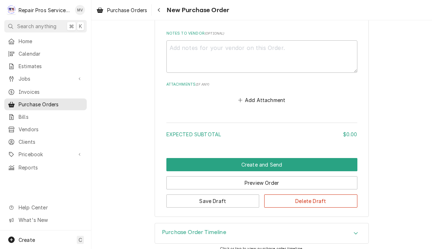
scroll to position [308, 0]
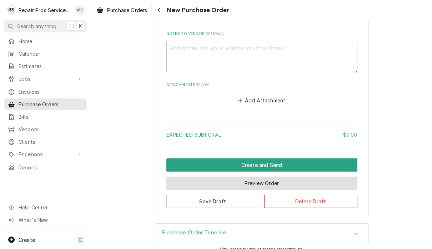
click at [296, 178] on button "Preview Order" at bounding box center [261, 183] width 191 height 13
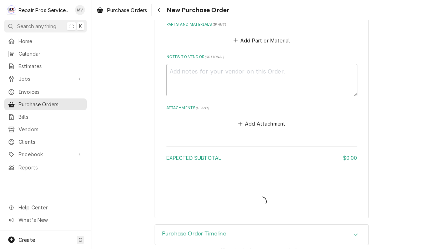
type textarea "x"
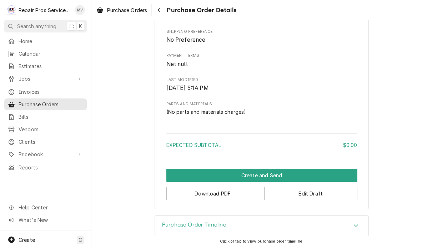
scroll to position [285, 0]
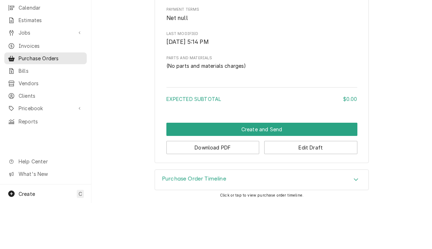
click at [353, 216] on div "Purchase Order Timeline" at bounding box center [262, 226] width 214 height 20
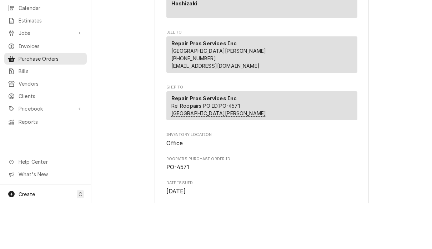
scroll to position [52, 0]
click at [40, 75] on span "Jobs" at bounding box center [46, 79] width 54 height 8
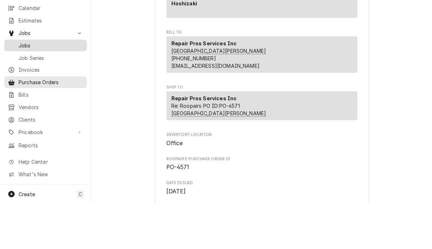
click at [48, 85] on link "Jobs" at bounding box center [45, 91] width 83 height 12
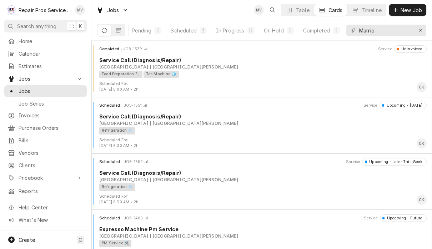
scroll to position [0, 44]
click at [319, 32] on div "Completed" at bounding box center [316, 31] width 27 height 8
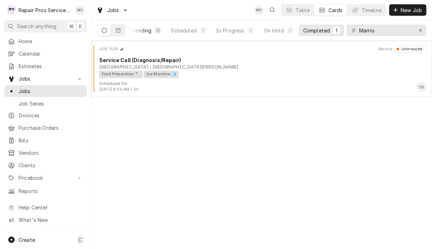
click at [143, 36] on button "Pending 0" at bounding box center [147, 30] width 38 height 11
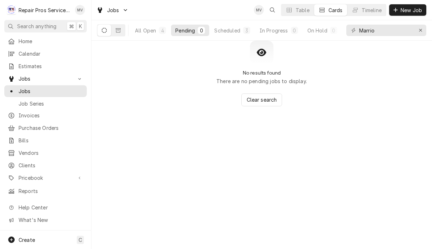
scroll to position [0, 0]
click at [141, 32] on div "All Open" at bounding box center [145, 31] width 21 height 8
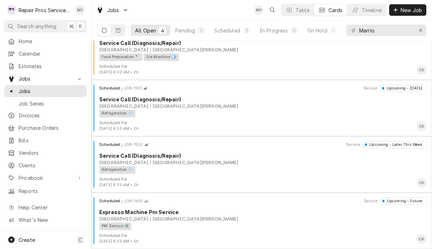
scroll to position [17, 0]
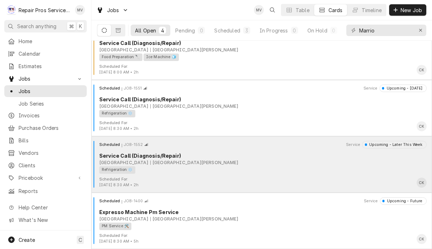
click at [285, 166] on div "Refrigeration ❄️" at bounding box center [260, 170] width 323 height 8
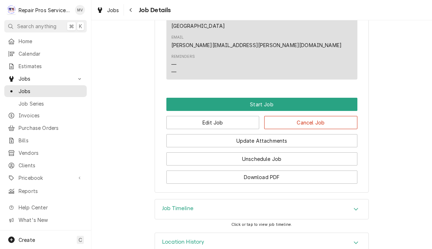
scroll to position [407, 0]
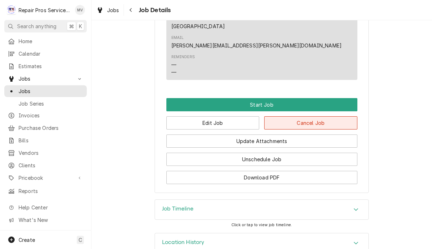
click at [331, 116] on button "Cancel Job" at bounding box center [310, 122] width 93 height 13
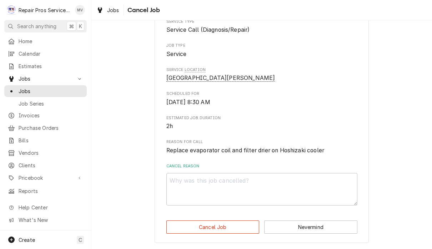
scroll to position [71, 0]
click at [243, 190] on textarea "Cancel Reason" at bounding box center [261, 189] width 191 height 33
type textarea "x"
type textarea "A"
type textarea "x"
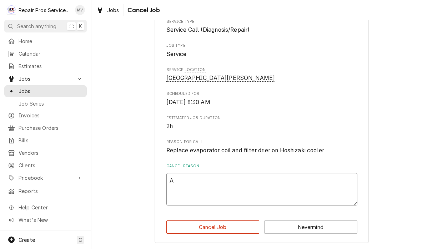
type textarea "Al"
type textarea "x"
type textarea "Alr"
type textarea "x"
type textarea "Alrea"
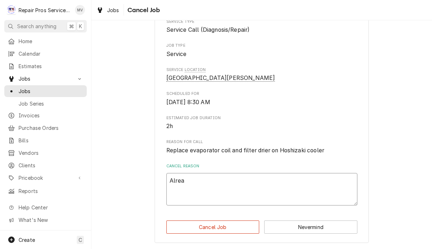
type textarea "x"
type textarea "Alread"
type textarea "x"
type textarea "Already"
type textarea "x"
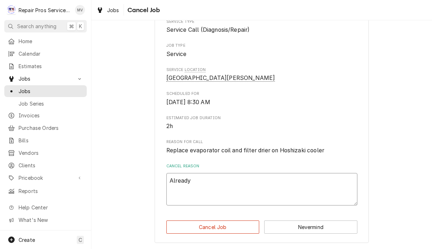
type textarea "Already"
type textarea "x"
type textarea "Already i"
type textarea "x"
type textarea "Already in"
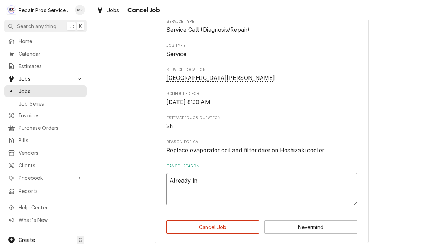
type textarea "x"
type textarea "Already in e"
type textarea "x"
type textarea "Already in es"
type textarea "x"
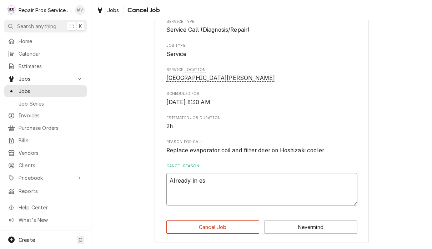
type textarea "Already in est"
type textarea "x"
type textarea "Already in esti"
type textarea "x"
type textarea "Already in estim"
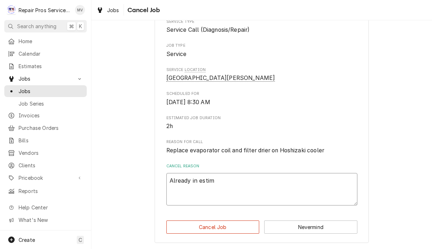
type textarea "x"
type textarea "Already in estima"
type textarea "x"
type textarea "Already in estimat"
type textarea "x"
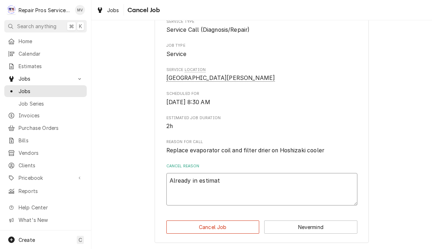
type textarea "Already in estimate"
type textarea "x"
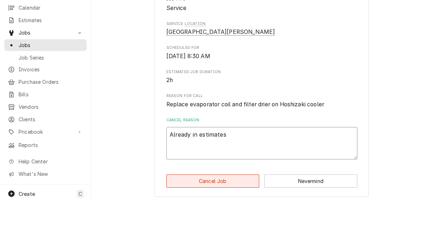
type textarea "Already in estimates"
click at [231, 221] on button "Cancel Job" at bounding box center [212, 227] width 93 height 13
type textarea "x"
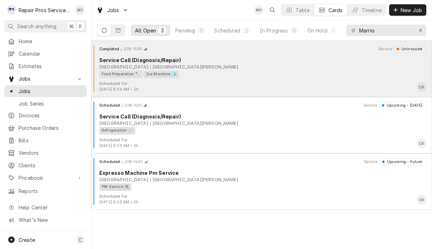
click at [306, 67] on div "[GEOGRAPHIC_DATA] [GEOGRAPHIC_DATA][PERSON_NAME]" at bounding box center [263, 67] width 328 height 6
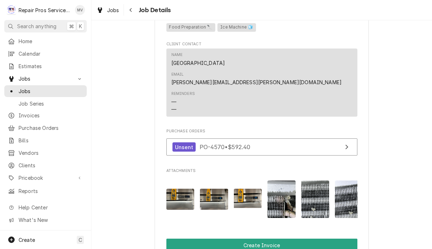
scroll to position [402, 0]
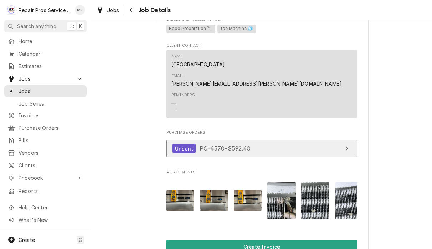
click at [345, 146] on icon "View Purchase Order" at bounding box center [347, 149] width 4 height 6
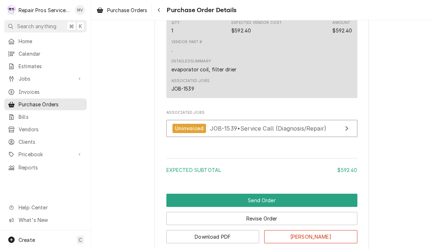
scroll to position [406, 0]
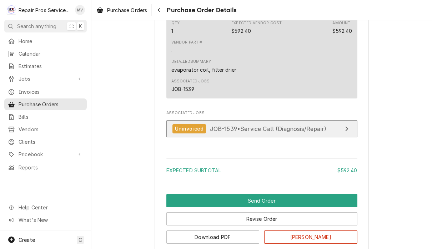
click at [348, 133] on div "View Job" at bounding box center [346, 129] width 9 height 9
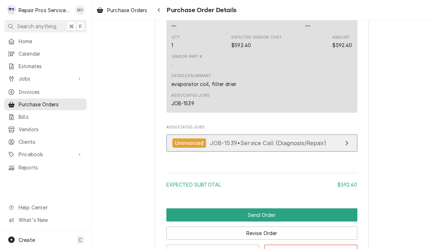
scroll to position [392, 0]
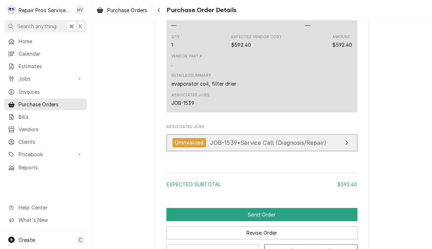
click at [348, 147] on div "View Job" at bounding box center [346, 143] width 9 height 9
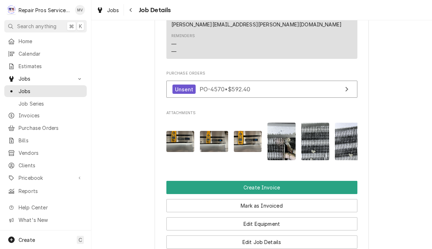
scroll to position [415, 0]
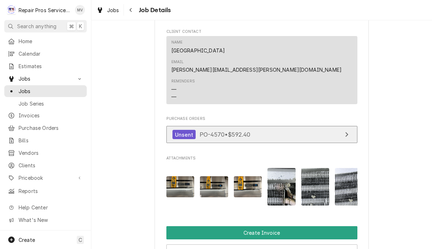
click at [335, 126] on link "Unsent PO-4570 • $592.40" at bounding box center [261, 135] width 191 height 18
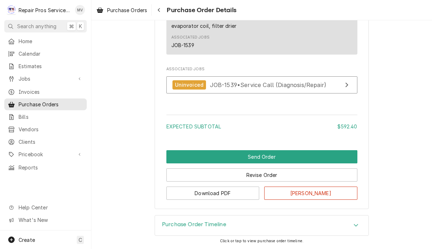
scroll to position [460, 0]
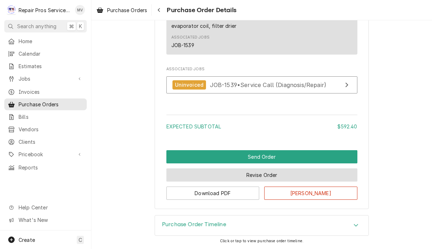
click at [277, 176] on button "Revise Order" at bounding box center [261, 175] width 191 height 13
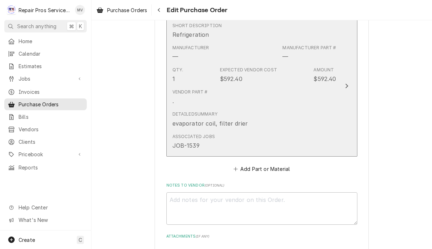
click at [348, 82] on div "Update Line Item" at bounding box center [346, 86] width 9 height 9
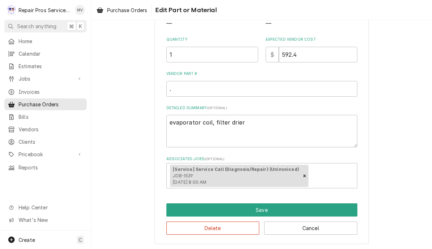
scroll to position [92, 0]
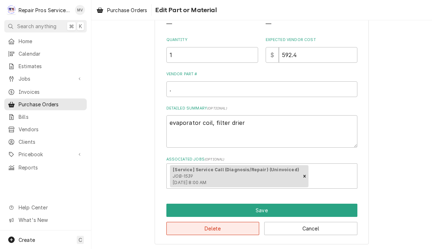
click at [239, 229] on button "Delete" at bounding box center [212, 228] width 93 height 13
type textarea "x"
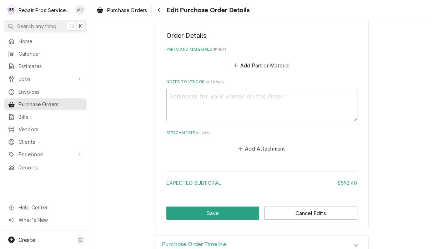
scroll to position [260, 0]
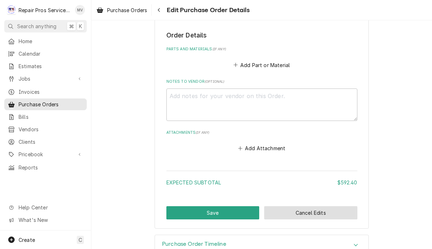
click at [330, 208] on button "Cancel Edits" at bounding box center [310, 212] width 93 height 13
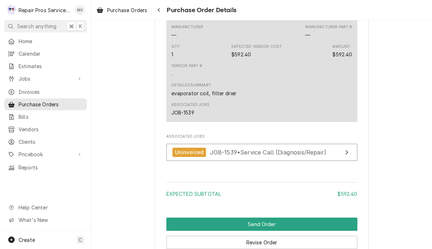
scroll to position [413, 0]
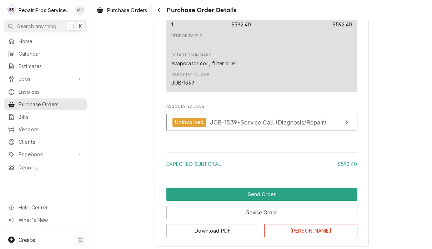
click at [344, 50] on div "Vendor Part # ." at bounding box center [261, 40] width 181 height 19
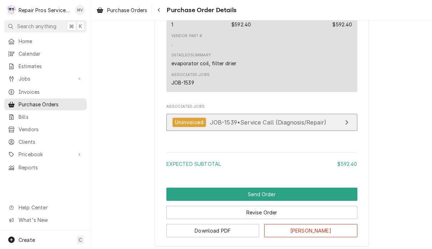
click at [340, 131] on link "Uninvoiced JOB-1539 • Service Call (Diagnosis/Repair)" at bounding box center [261, 123] width 191 height 18
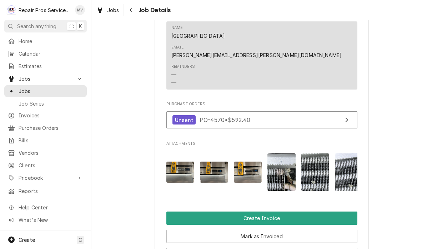
scroll to position [429, 0]
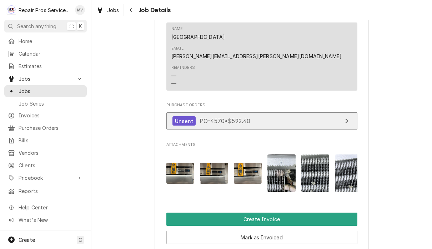
click at [294, 113] on link "Unsent PO-4570 • $592.40" at bounding box center [261, 122] width 191 height 18
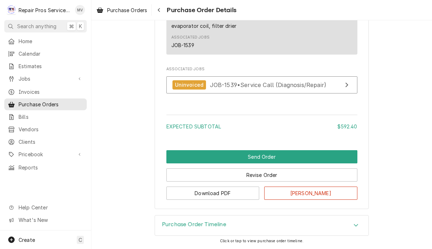
scroll to position [460, 0]
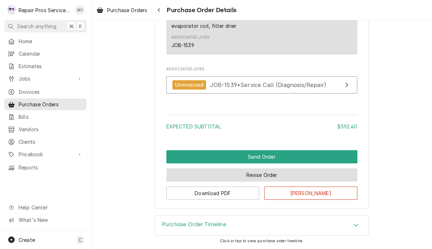
click at [286, 180] on button "Revise Order" at bounding box center [261, 175] width 191 height 13
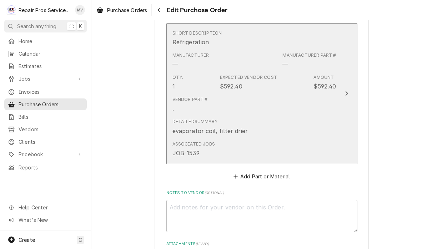
click at [346, 92] on button "Short Description Refrigeration Manufacturer — Manufacturer Part # — Qty. 1 Exp…" at bounding box center [261, 93] width 191 height 141
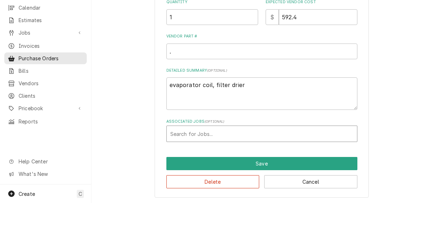
scroll to position [0, 0]
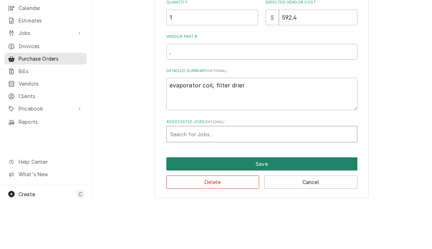
click at [284, 203] on button "Save" at bounding box center [261, 209] width 191 height 13
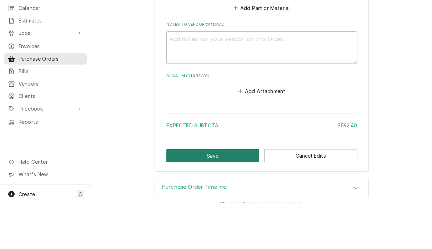
click at [223, 195] on button "Save" at bounding box center [212, 201] width 93 height 13
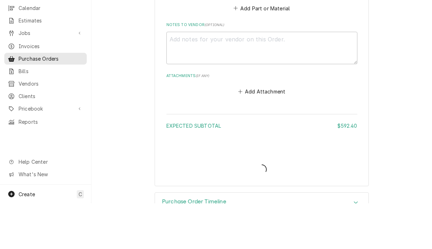
type textarea "x"
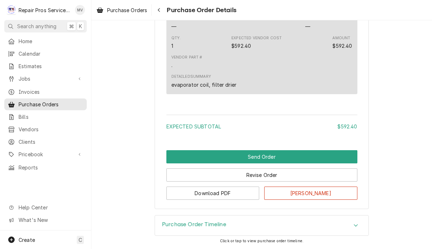
scroll to position [401, 0]
click at [39, 39] on span "Home" at bounding box center [51, 42] width 65 height 8
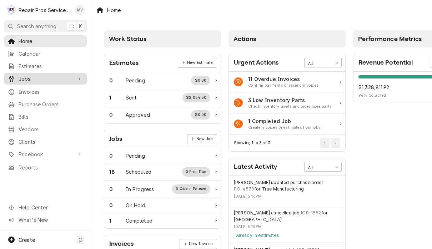
click at [39, 78] on span "Jobs" at bounding box center [46, 79] width 54 height 8
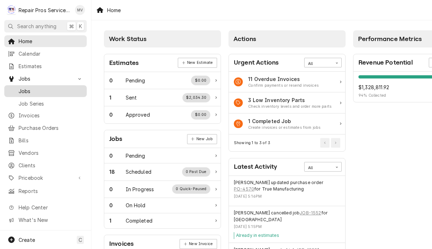
click at [34, 93] on link "Jobs" at bounding box center [45, 91] width 83 height 12
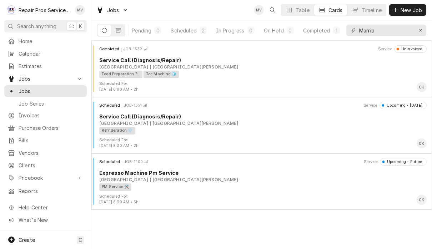
scroll to position [0, 44]
click at [313, 34] on button "Completed 1" at bounding box center [321, 30] width 45 height 11
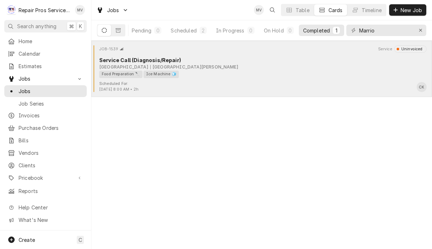
click at [280, 66] on div "Marriott Downtown Chattanooga Two Carter St, Chattanooga, TN 37402" at bounding box center [263, 67] width 328 height 6
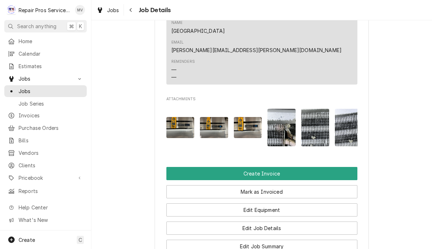
scroll to position [502, 0]
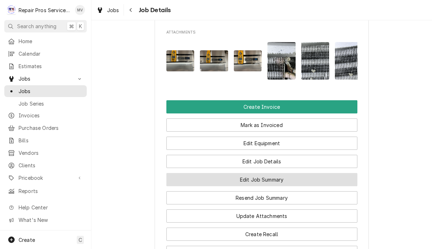
click at [316, 173] on button "Edit Job Summary" at bounding box center [261, 179] width 191 height 13
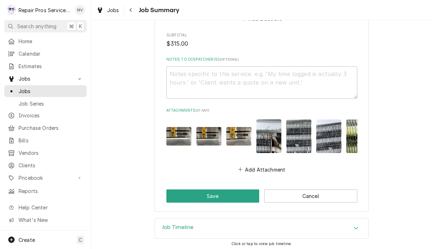
scroll to position [823, 0]
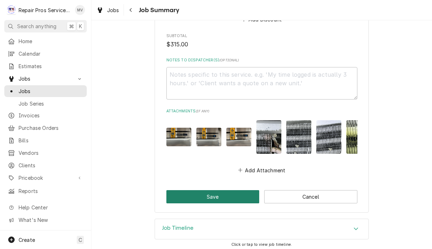
click at [215, 195] on button "Save" at bounding box center [212, 196] width 93 height 13
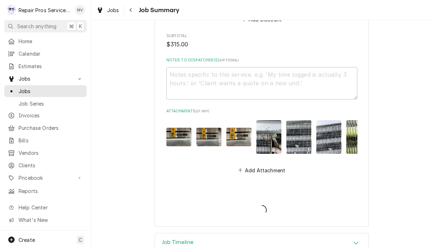
type textarea "x"
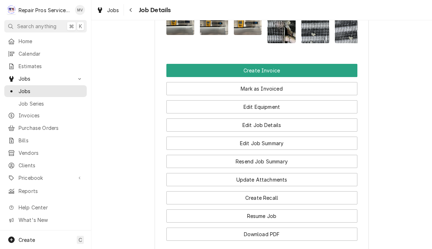
scroll to position [523, 0]
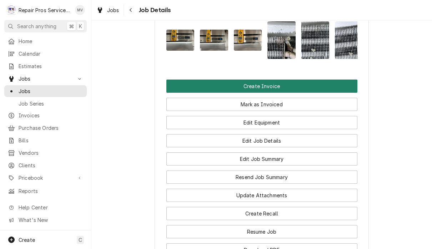
click at [283, 80] on button "Create Invoice" at bounding box center [261, 86] width 191 height 13
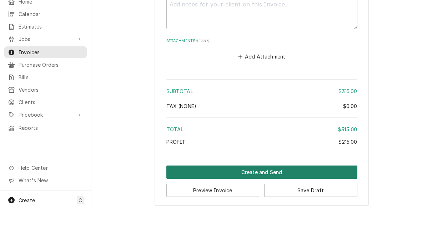
click at [296, 205] on button "Create and Send" at bounding box center [261, 211] width 191 height 13
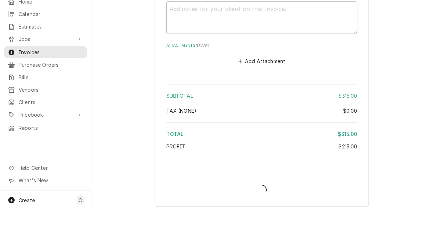
type textarea "x"
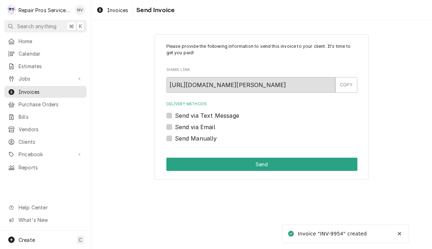
click at [214, 137] on label "Send Manually" at bounding box center [196, 138] width 42 height 9
click at [214, 137] on input "Send Manually" at bounding box center [270, 142] width 191 height 16
checkbox input "true"
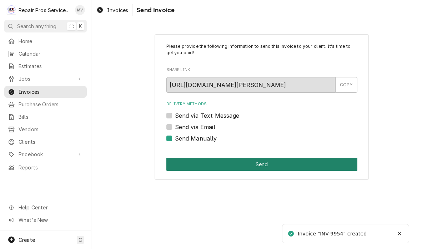
click at [249, 159] on button "Send" at bounding box center [261, 164] width 191 height 13
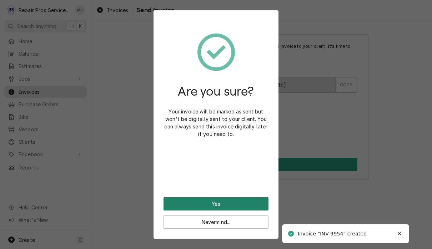
click at [255, 204] on button "Yes" at bounding box center [216, 204] width 105 height 13
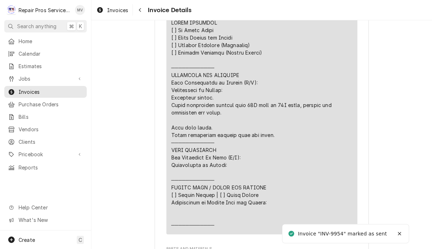
scroll to position [722, 0]
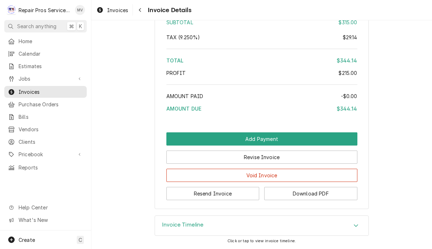
scroll to position [1206, 0]
click at [242, 194] on button "Resend Invoice" at bounding box center [212, 193] width 93 height 13
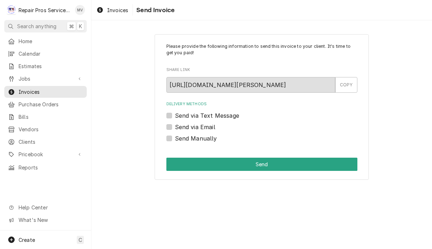
click at [212, 123] on label "Send via Email" at bounding box center [195, 127] width 40 height 9
click at [212, 123] on input "Send via Email" at bounding box center [270, 131] width 191 height 16
checkbox input "true"
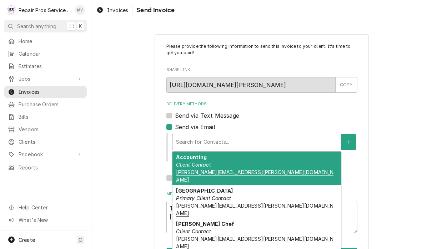
click at [273, 167] on div "Accounting Client Contact cameron.kennedy@marriottchattanooga.com" at bounding box center [257, 169] width 169 height 34
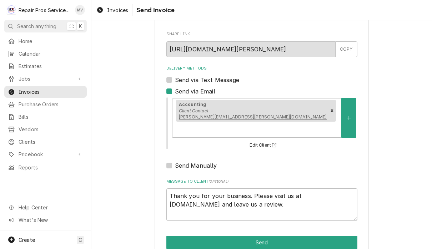
scroll to position [35, 0]
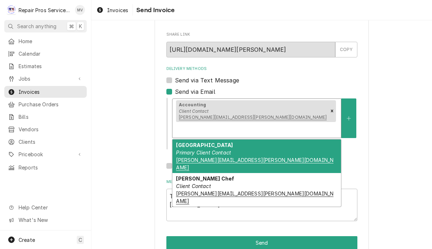
click at [385, 136] on div "Please provide the following information to send this invoice to your client. I…" at bounding box center [261, 128] width 341 height 273
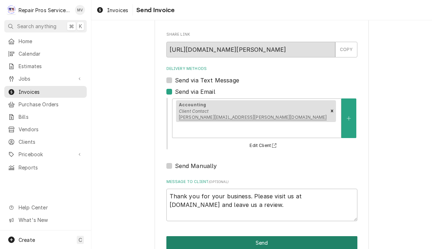
click at [272, 236] on button "Send" at bounding box center [261, 242] width 191 height 13
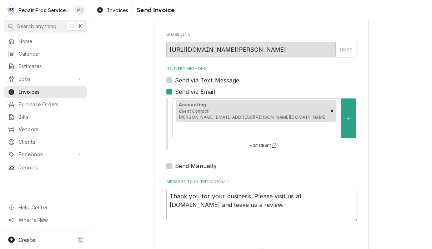
type textarea "x"
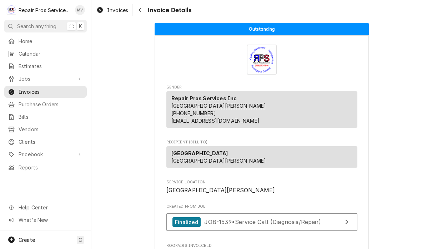
scroll to position [-1, 0]
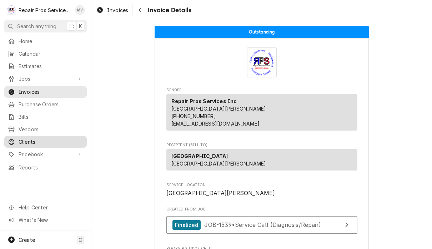
click at [50, 140] on span "Clients" at bounding box center [51, 142] width 65 height 8
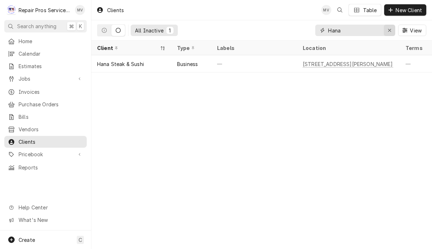
click at [388, 33] on div "Erase input" at bounding box center [389, 30] width 7 height 7
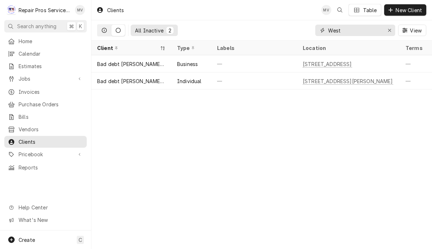
type input "West"
click at [104, 33] on button "Dynamic Content Wrapper" at bounding box center [105, 30] width 14 height 11
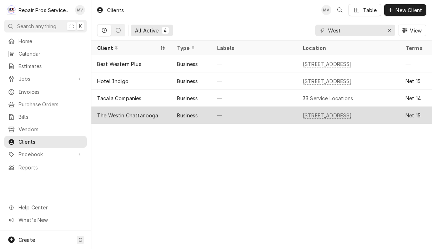
click at [287, 115] on div "—" at bounding box center [254, 115] width 86 height 17
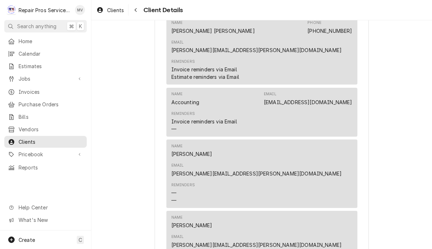
scroll to position [259, 0]
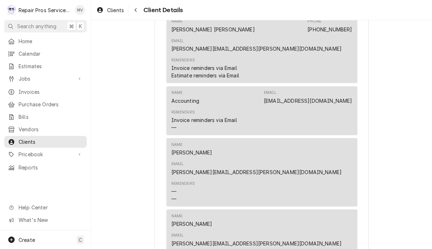
click at [342, 179] on div "Reminders — —" at bounding box center [261, 192] width 181 height 27
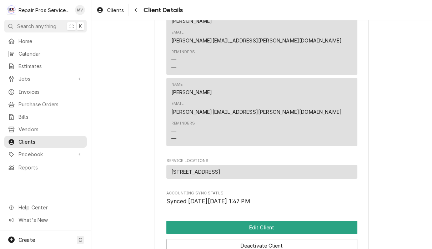
scroll to position [403, 0]
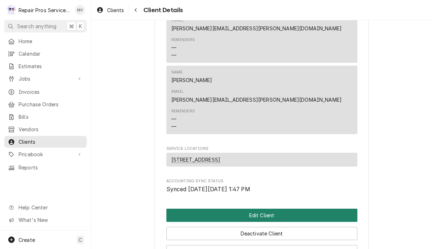
click at [279, 209] on button "Edit Client" at bounding box center [261, 215] width 191 height 13
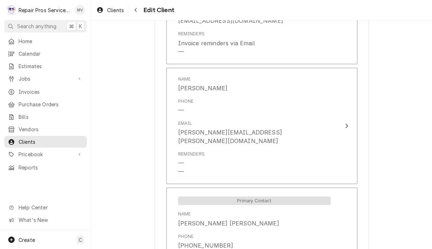
scroll to position [599, 0]
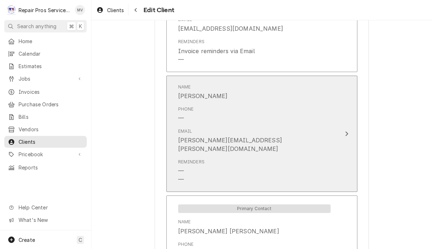
click at [348, 127] on button "Name [PERSON_NAME] Phone — Email [PERSON_NAME][EMAIL_ADDRESS][PERSON_NAME][DOMA…" at bounding box center [261, 134] width 191 height 117
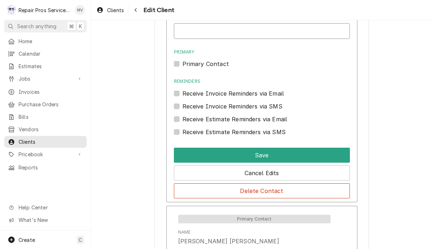
scroll to position [749, 0]
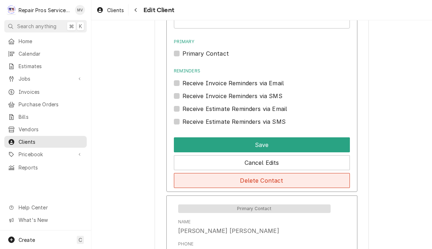
click at [306, 177] on button "Delete Contact" at bounding box center [262, 180] width 176 height 15
type textarea "x"
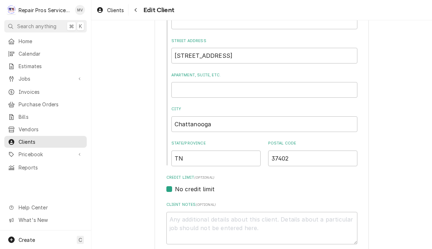
scroll to position [166, 0]
click at [62, 143] on link "Clients" at bounding box center [45, 142] width 83 height 12
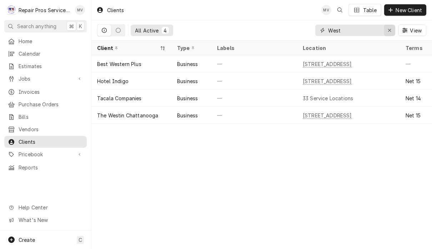
click at [388, 34] on div "Erase input" at bounding box center [389, 30] width 7 height 7
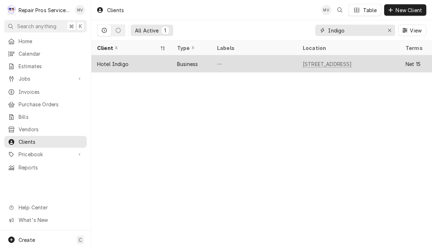
type input "Indigo"
click at [204, 66] on div "Business" at bounding box center [191, 63] width 40 height 17
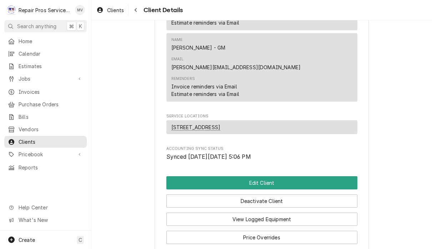
scroll to position [320, 0]
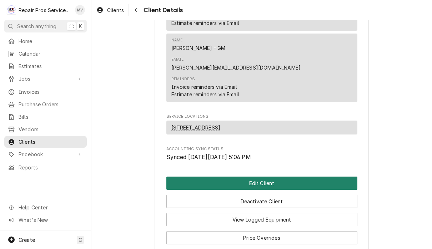
click at [277, 177] on button "Edit Client" at bounding box center [261, 183] width 191 height 13
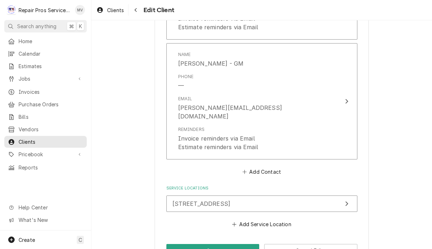
scroll to position [655, 0]
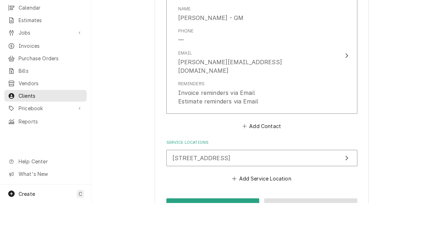
click at [318, 245] on button "Cancel Edits" at bounding box center [310, 251] width 93 height 13
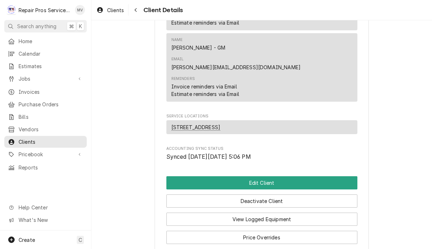
scroll to position [320, 0]
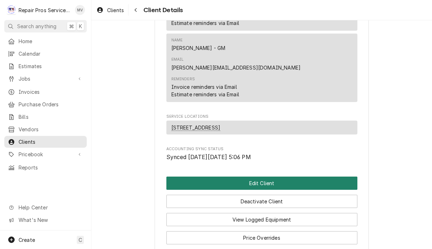
click at [312, 177] on button "Edit Client" at bounding box center [261, 183] width 191 height 13
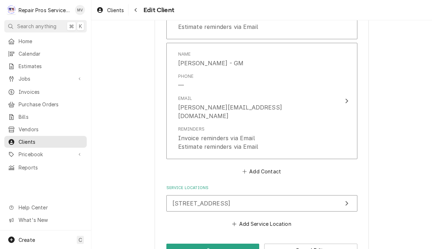
scroll to position [655, 0]
click at [273, 168] on button "Add Contact" at bounding box center [261, 173] width 41 height 10
type textarea "x"
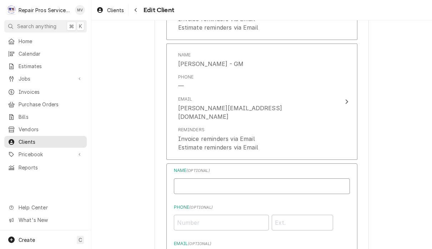
click at [264, 179] on input "Business Name" at bounding box center [262, 187] width 176 height 16
type input "Brian Kvale"
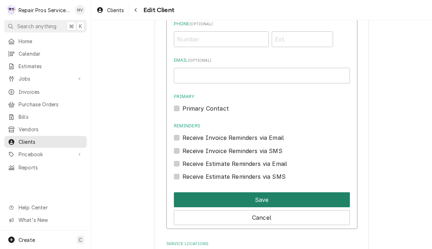
click at [297, 193] on button "Save" at bounding box center [262, 200] width 176 height 15
type textarea "x"
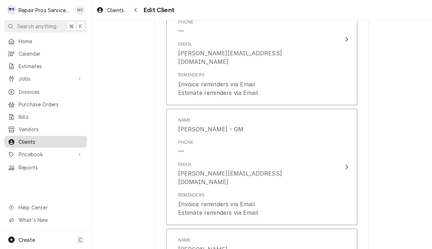
scroll to position [585, 0]
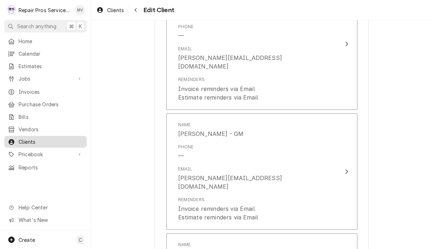
click at [21, 140] on span "Clients" at bounding box center [51, 142] width 65 height 8
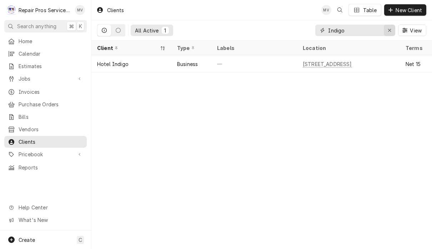
click at [392, 31] on div "Erase input" at bounding box center [389, 30] width 7 height 7
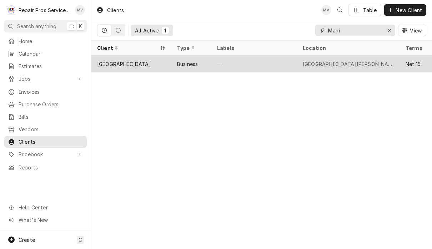
type input "Marri"
click at [241, 70] on div "—" at bounding box center [254, 63] width 86 height 17
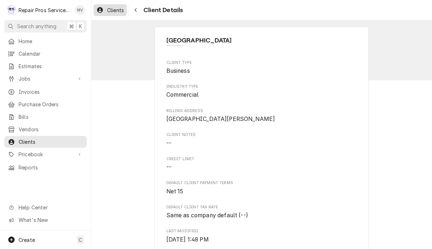
click at [112, 6] on span "Clients" at bounding box center [115, 10] width 17 height 8
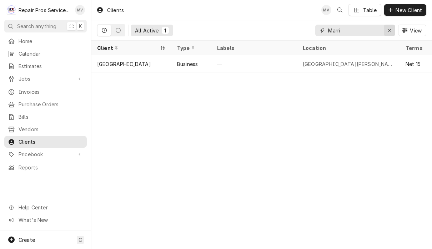
click at [390, 32] on icon "Erase input" at bounding box center [390, 30] width 4 height 5
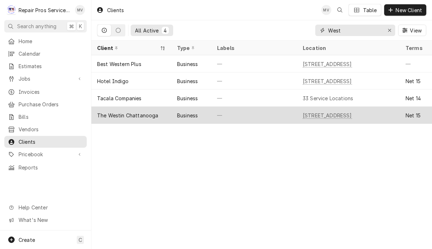
type input "West"
click at [272, 117] on div "—" at bounding box center [254, 115] width 86 height 17
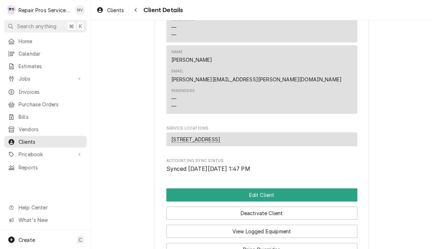
scroll to position [423, 0]
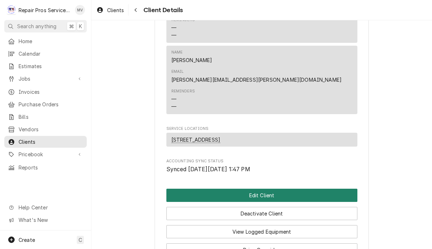
click at [274, 189] on button "Edit Client" at bounding box center [261, 195] width 191 height 13
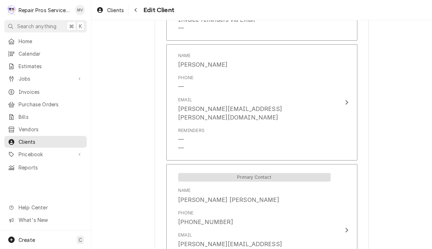
scroll to position [625, 0]
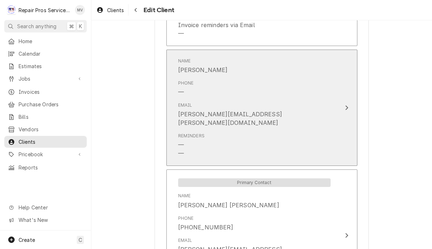
click at [345, 105] on icon "Update Contact" at bounding box center [347, 108] width 4 height 6
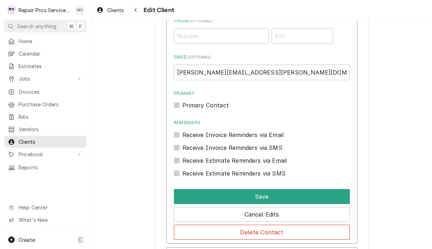
scroll to position [722, 0]
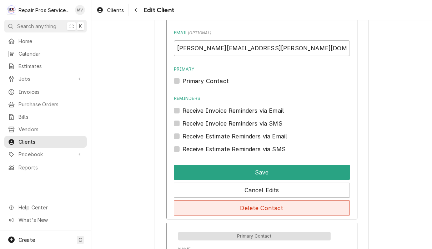
click at [310, 204] on button "Delete Contact" at bounding box center [262, 208] width 176 height 15
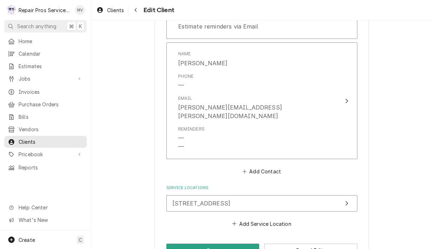
scroll to position [767, 0]
click at [269, 167] on button "Add Contact" at bounding box center [261, 172] width 41 height 10
type textarea "x"
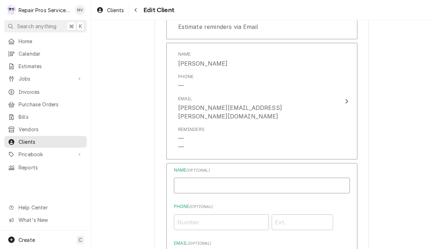
click at [225, 178] on input "Business Name" at bounding box center [262, 186] width 176 height 16
type input "[PERSON_NAME]"
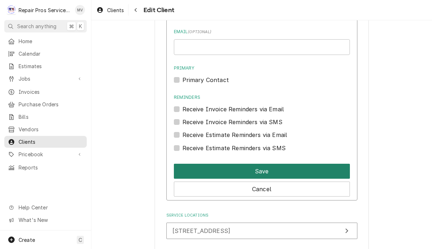
click at [302, 164] on button "Save" at bounding box center [262, 171] width 176 height 15
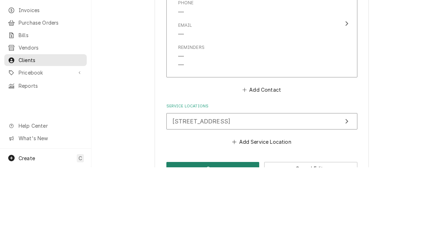
click at [214, 244] on button "Save" at bounding box center [212, 250] width 93 height 13
type textarea "x"
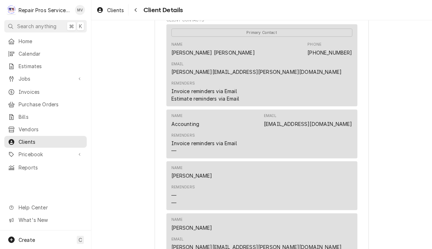
scroll to position [226, 0]
